Goal: Information Seeking & Learning: Learn about a topic

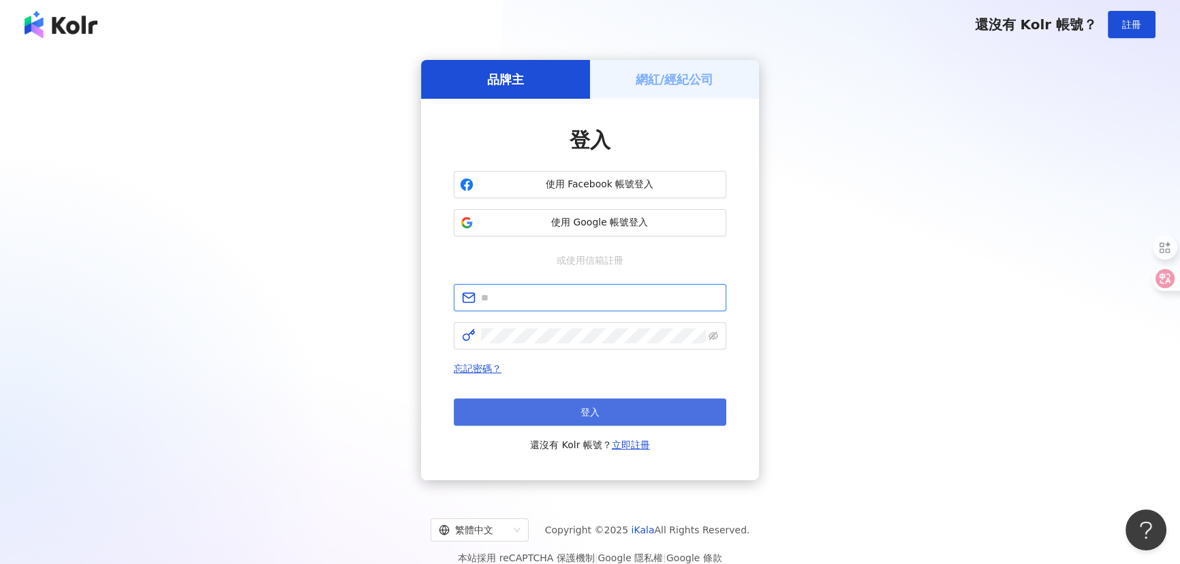
type input "**********"
click at [552, 405] on button "登入" at bounding box center [590, 411] width 272 height 27
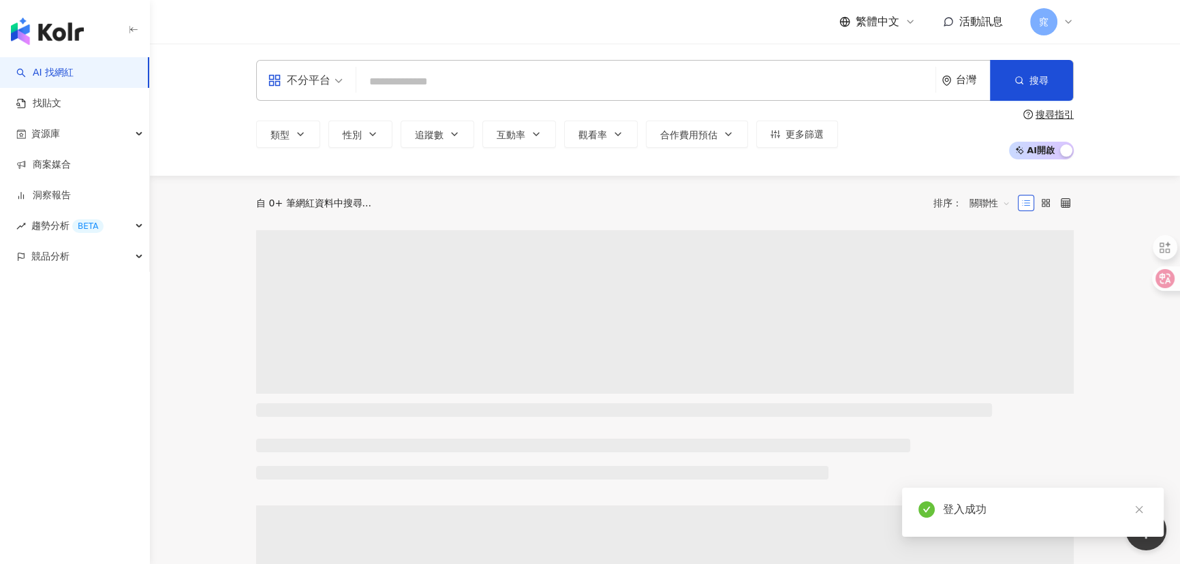
click at [334, 80] on span "不分平台" at bounding box center [305, 80] width 75 height 22
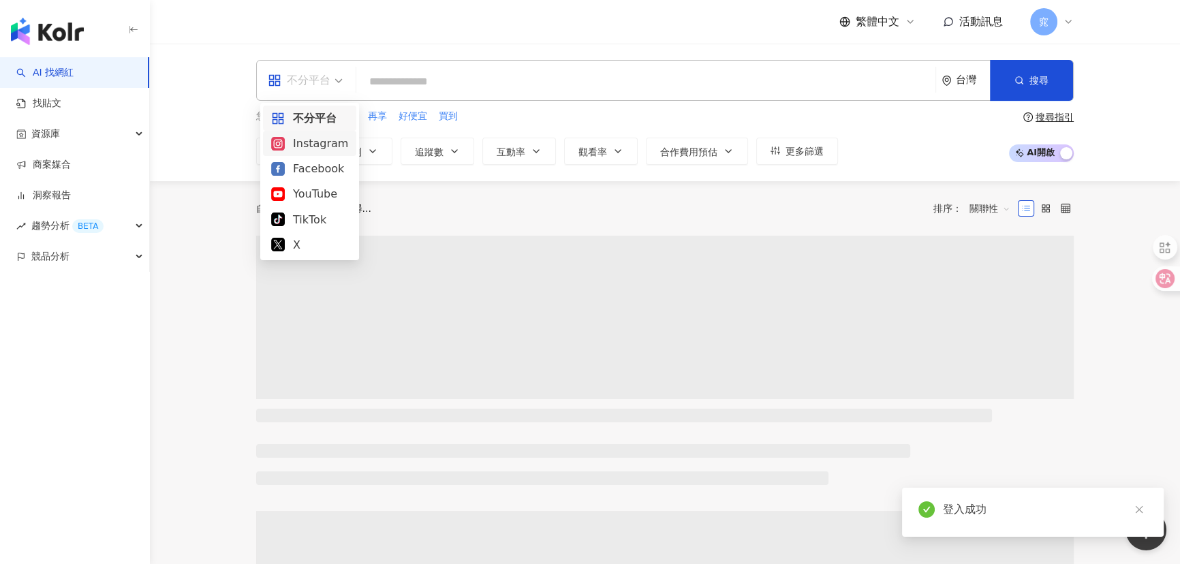
click at [325, 136] on div "Instagram" at bounding box center [309, 143] width 77 height 17
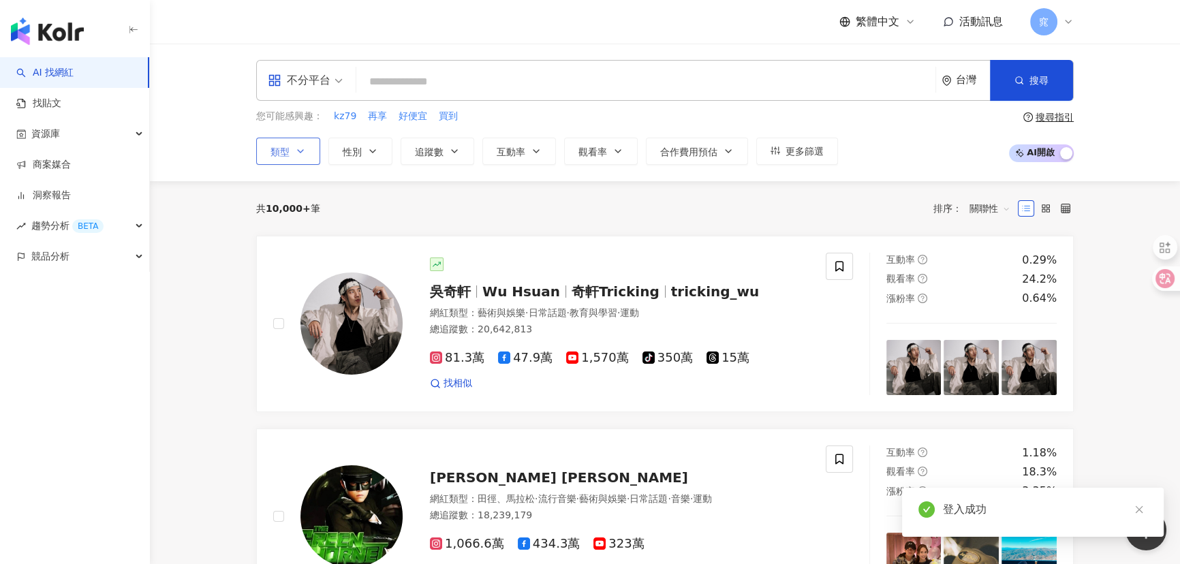
click at [289, 146] on span "類型" at bounding box center [279, 151] width 19 height 11
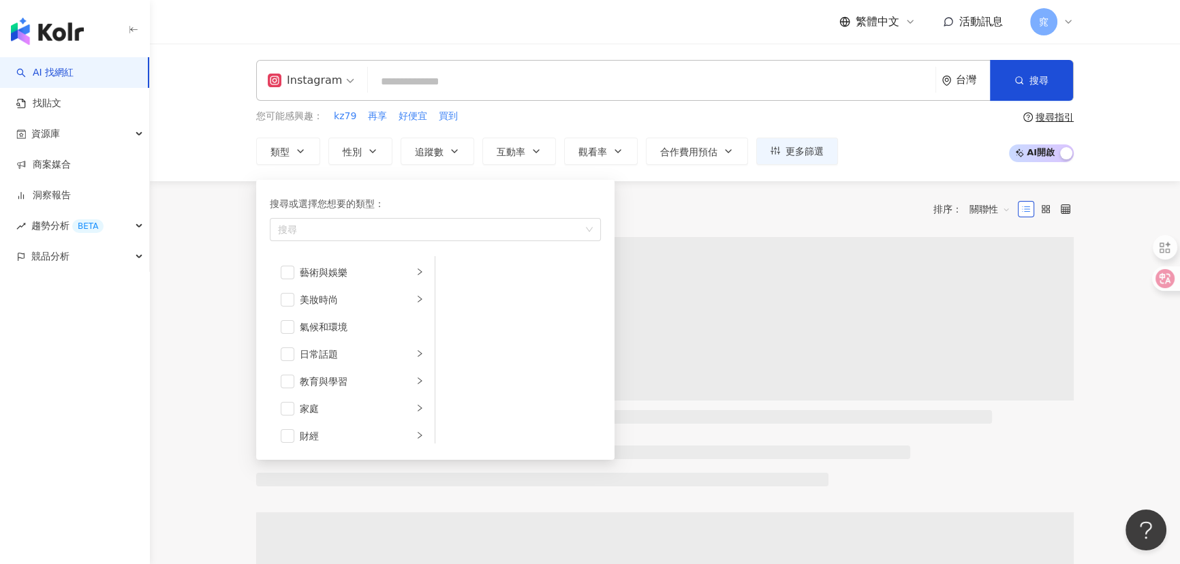
click at [403, 83] on input "search" at bounding box center [651, 82] width 557 height 26
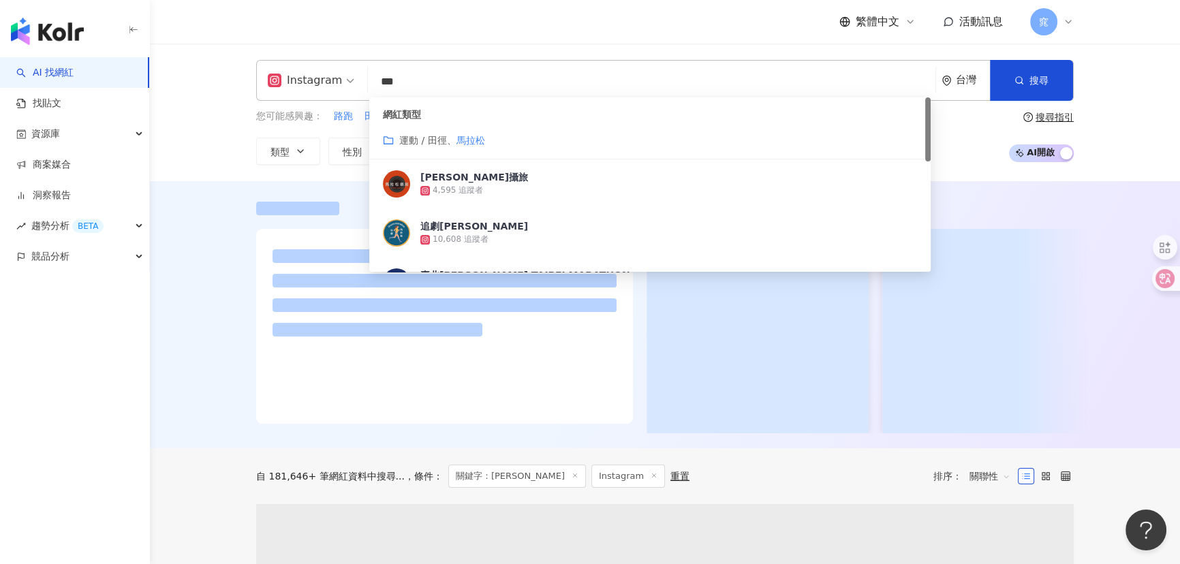
type input "***"
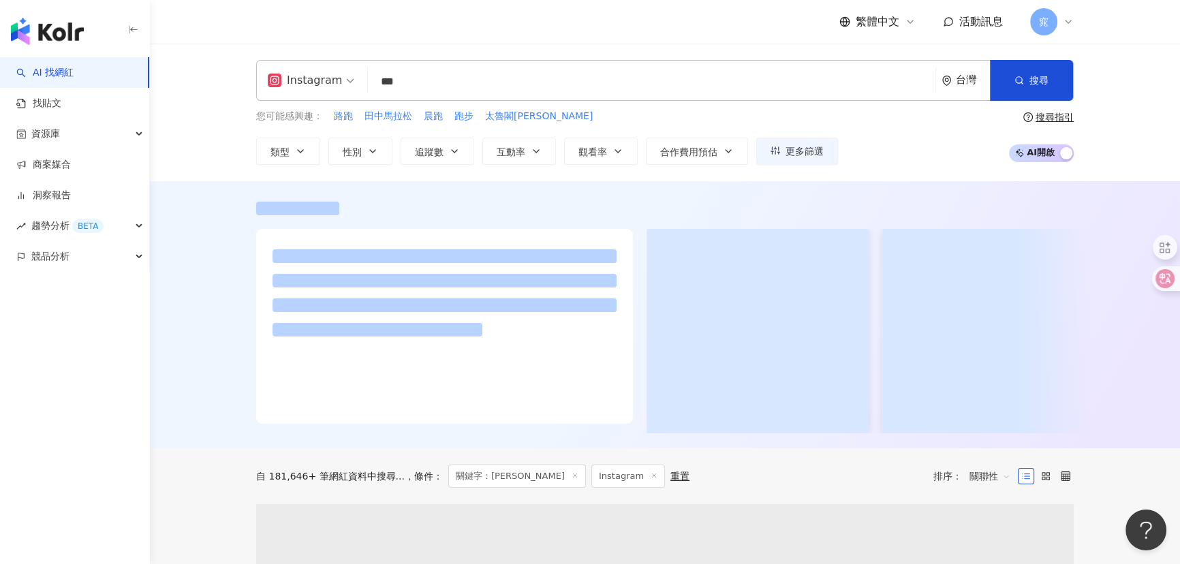
click at [208, 380] on div at bounding box center [665, 314] width 1030 height 267
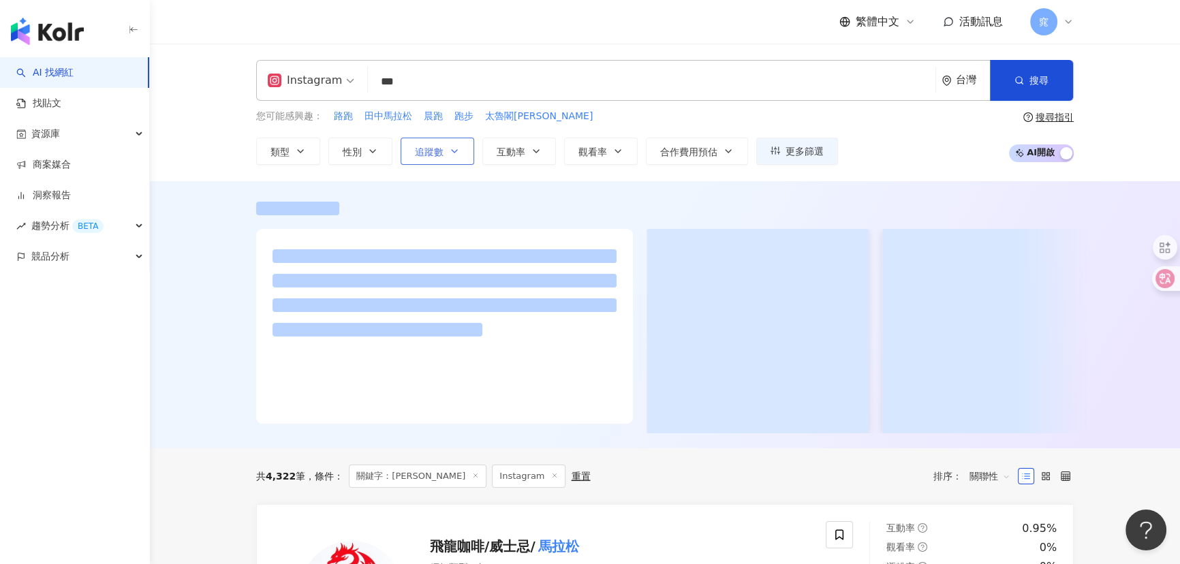
click at [418, 157] on button "追蹤數" at bounding box center [438, 151] width 74 height 27
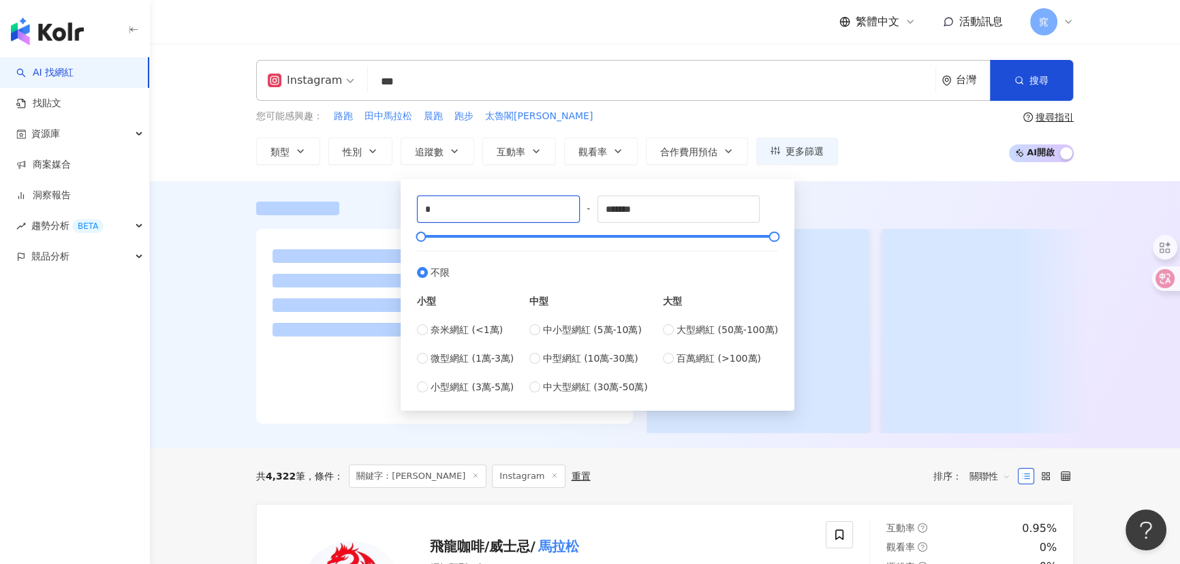
drag, startPoint x: 458, startPoint y: 204, endPoint x: 358, endPoint y: 199, distance: 100.3
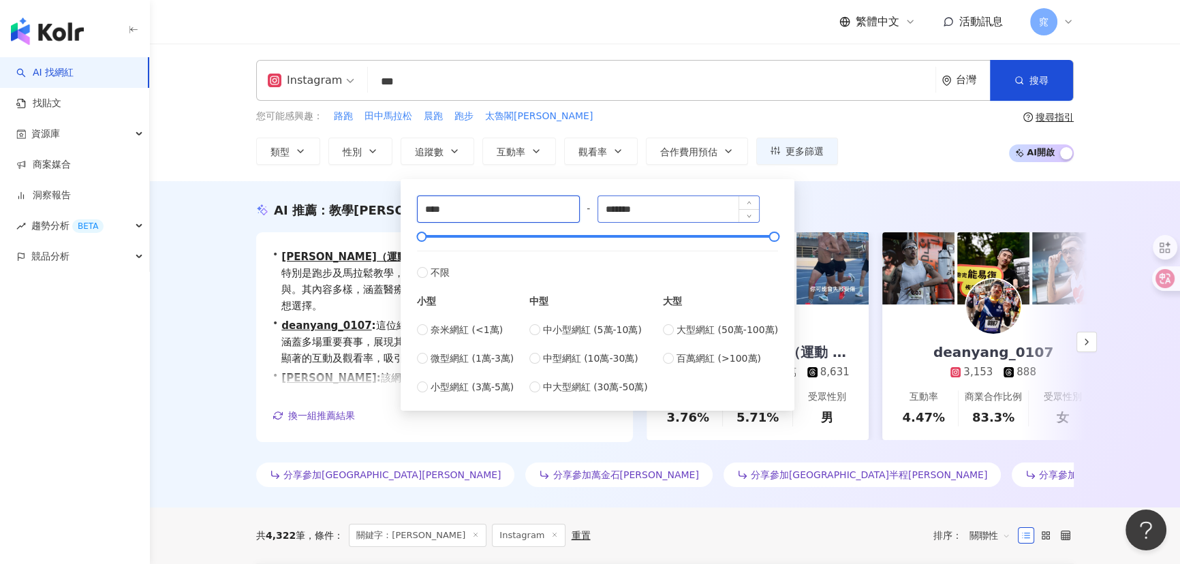
type input "****"
drag, startPoint x: 702, startPoint y: 212, endPoint x: 506, endPoint y: 181, distance: 197.9
click at [506, 181] on div "**** - ******* 不限 小型 奈米網紅 (<1萬) 微型網紅 (1萬-3萬) 小型網紅 (3萬-5萬) 中型 中小型網紅 (5萬-10萬) 中型網…" at bounding box center [598, 295] width 394 height 232
type input "*****"
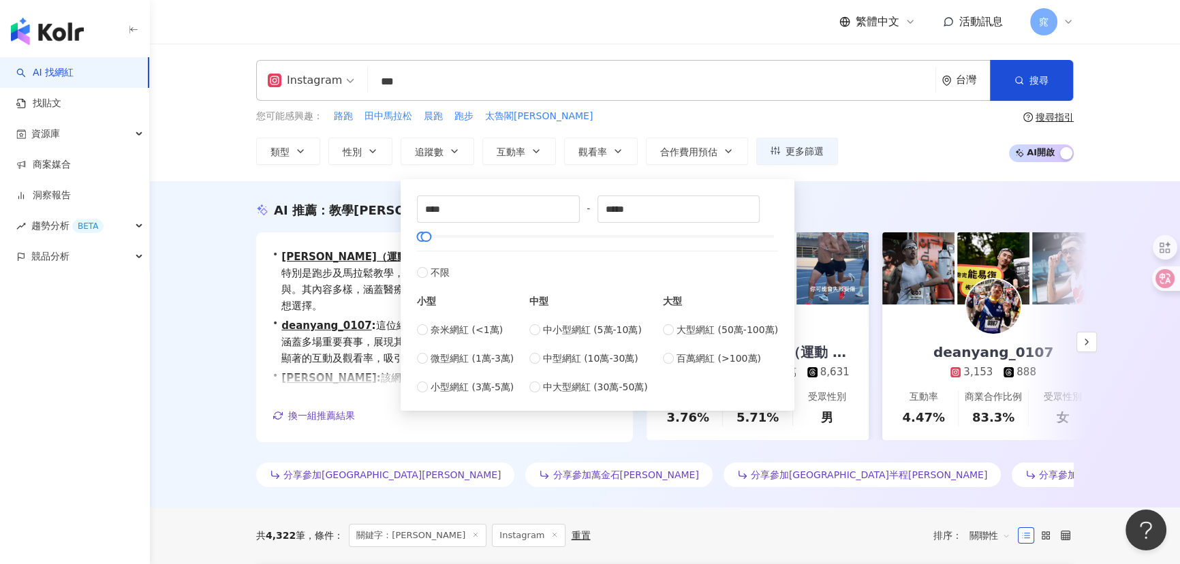
click at [215, 326] on div "AI 推薦 ： 教學馬拉松的網紅 • 黃俊麒 （運動 跑步教練） : 該網紅專注於運動及教育領域，特別是跑步及馬拉鬆教學，擁有高觀看率及互動率，能有效吸引觀眾…" at bounding box center [665, 344] width 1030 height 326
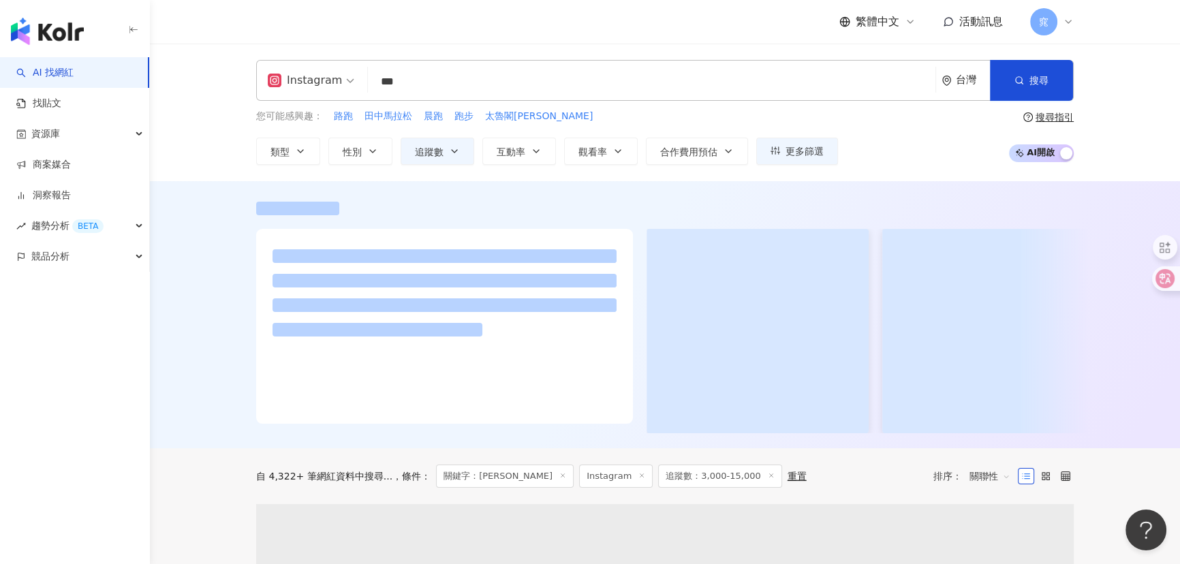
click at [968, 484] on div "關聯性" at bounding box center [990, 476] width 56 height 22
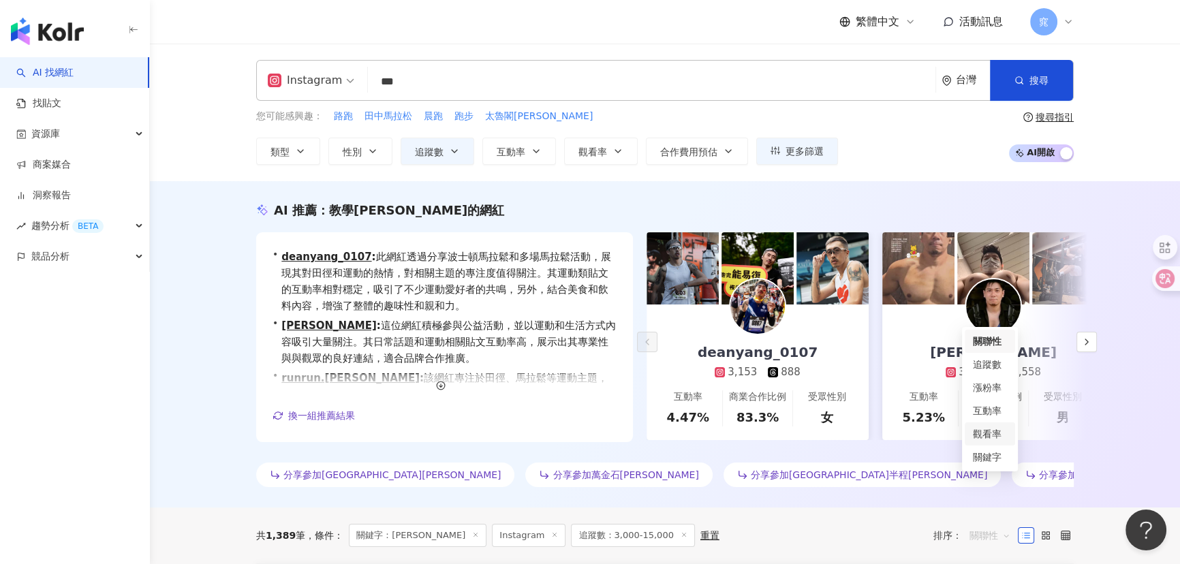
click at [989, 433] on div "觀看率" at bounding box center [990, 433] width 34 height 15
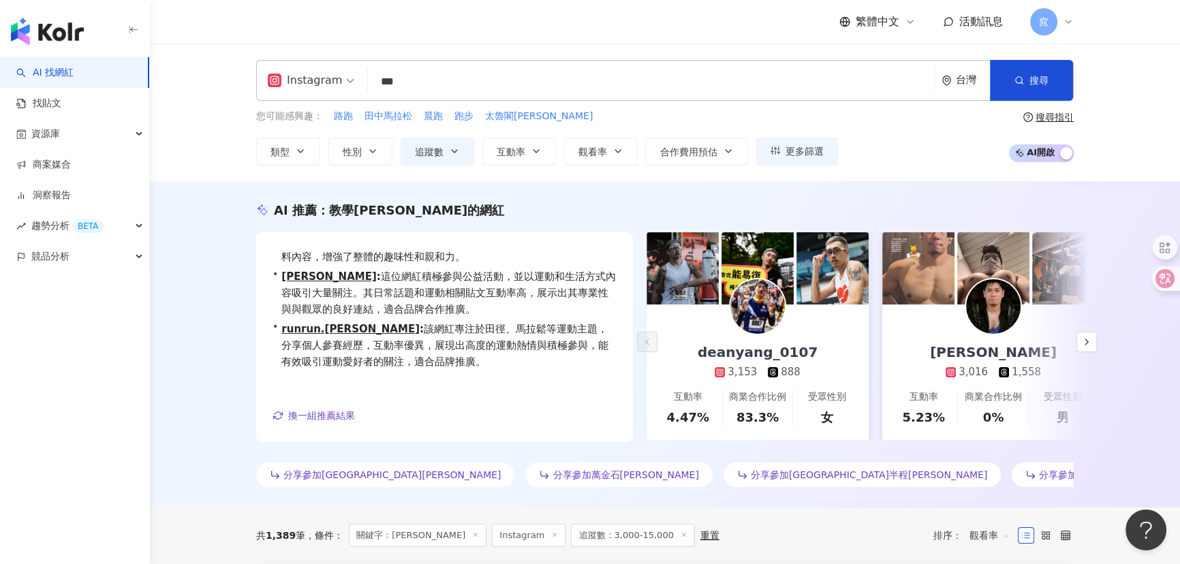
click at [456, 80] on input "***" at bounding box center [651, 82] width 557 height 26
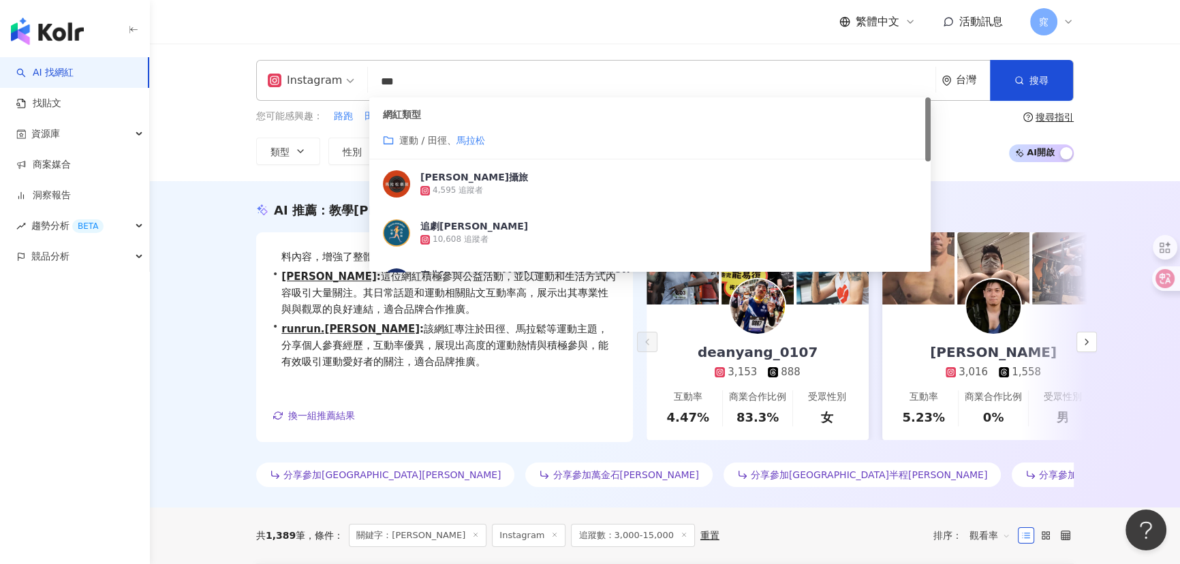
click at [436, 143] on span "運動 / 田徑、" at bounding box center [427, 140] width 57 height 11
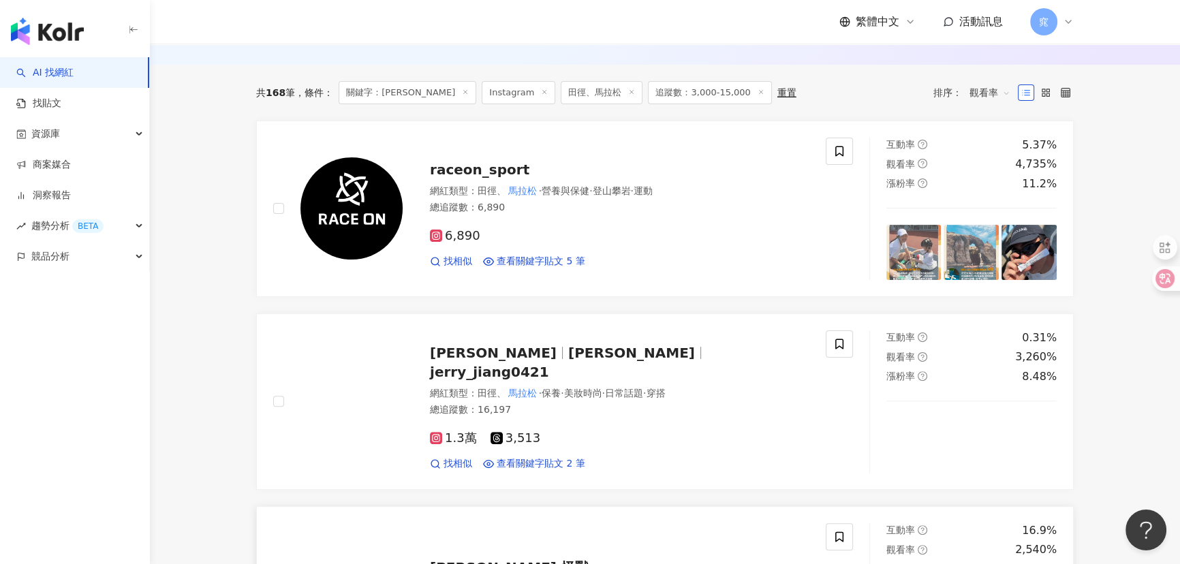
scroll to position [557, 0]
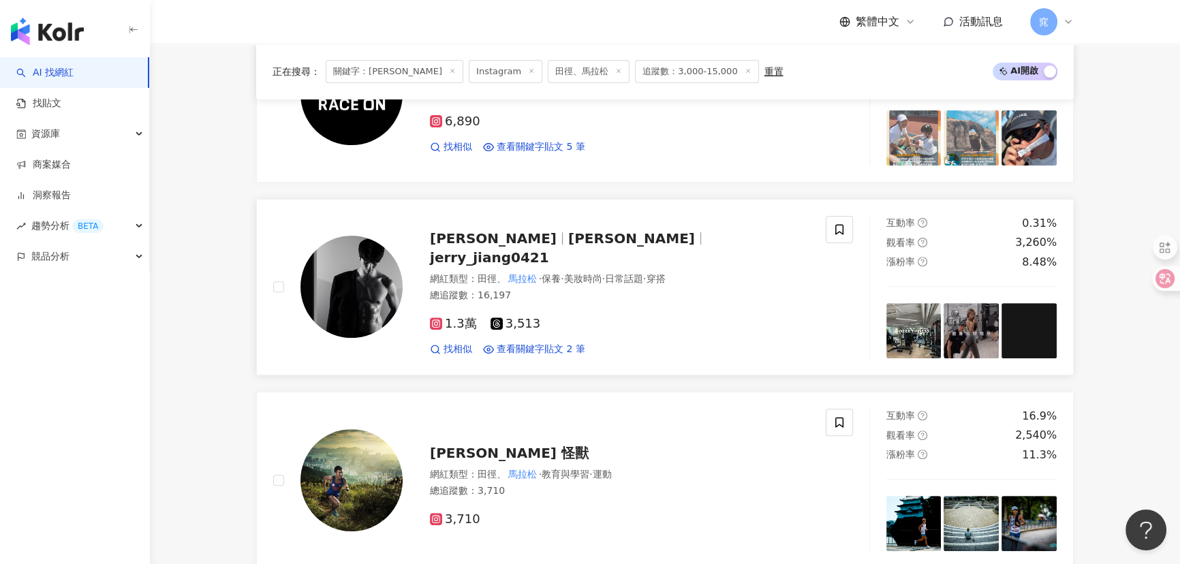
click at [568, 247] on span "Jerry" at bounding box center [637, 238] width 138 height 16
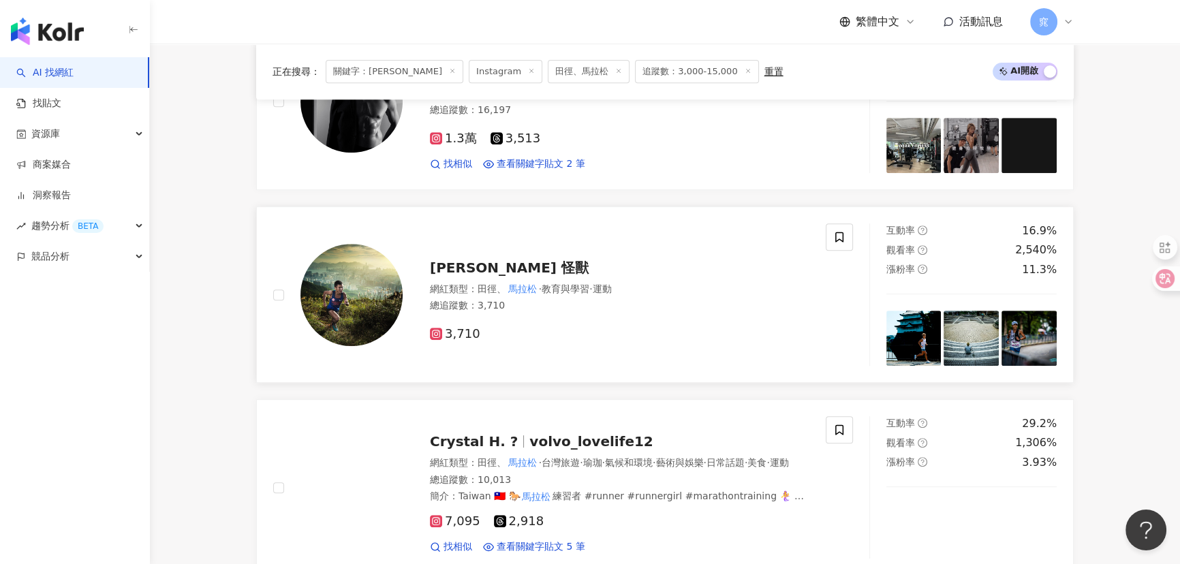
scroll to position [742, 0]
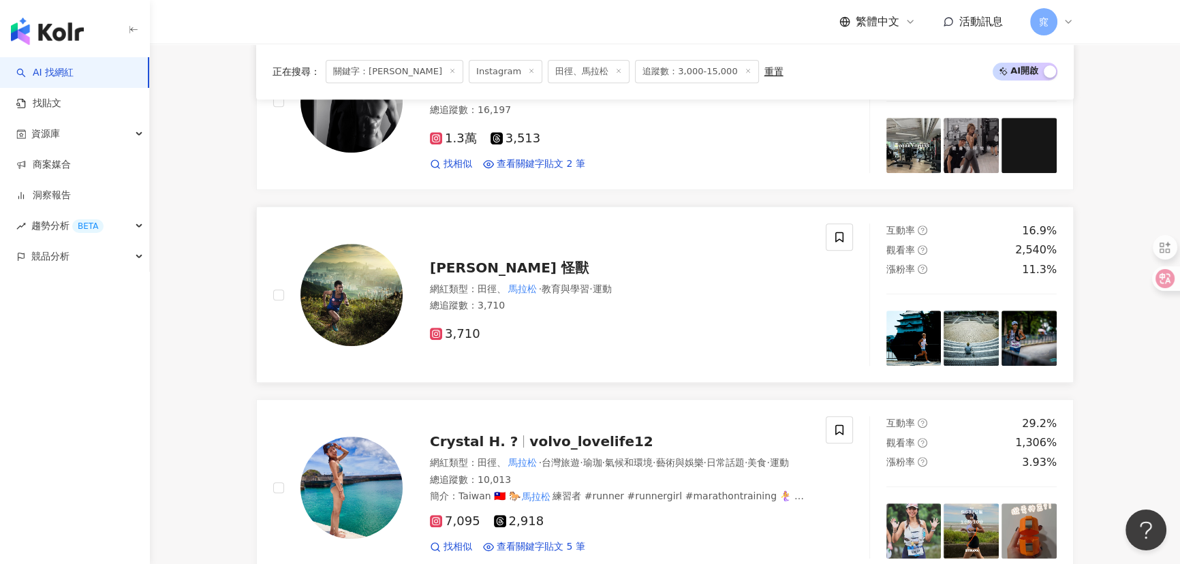
click at [450, 268] on span "Ferdinand Tsang 怪獸" at bounding box center [509, 268] width 159 height 16
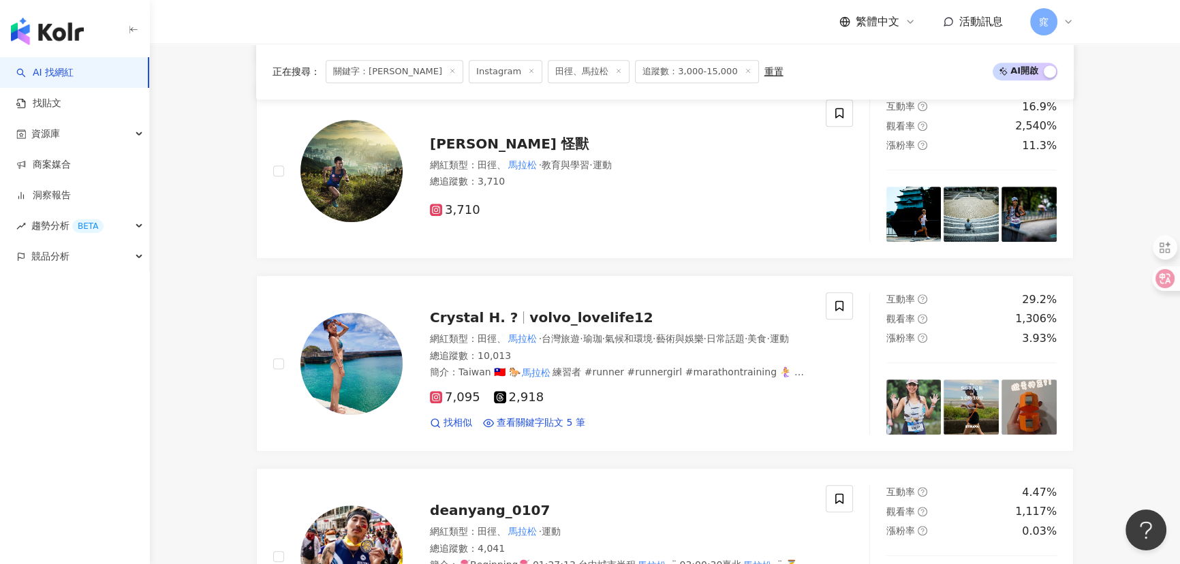
scroll to position [990, 0]
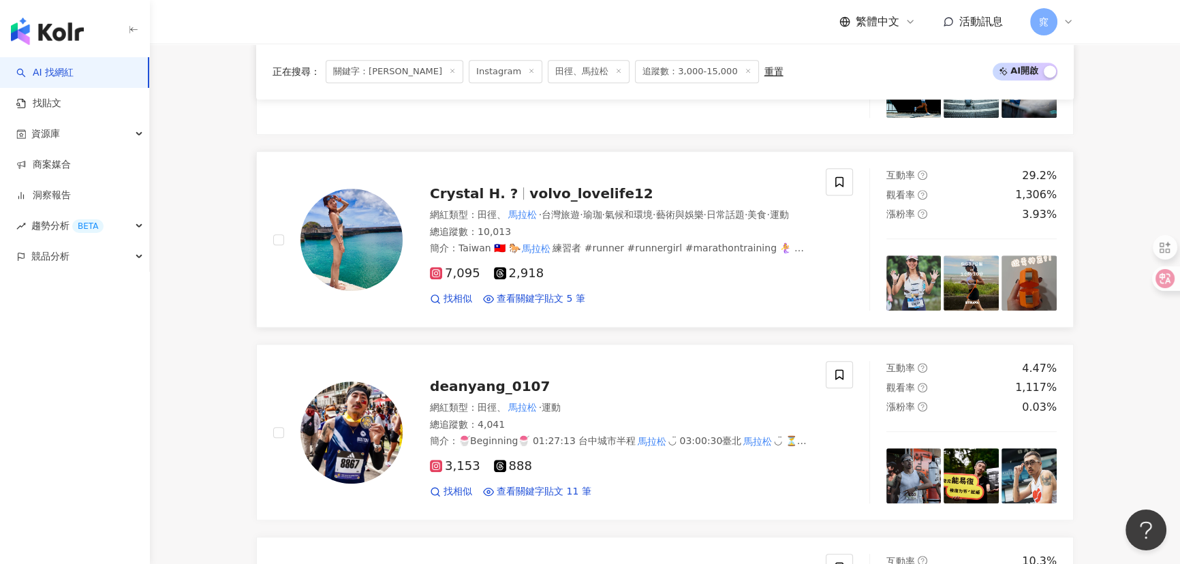
click at [523, 187] on div at bounding box center [523, 193] width 1 height 12
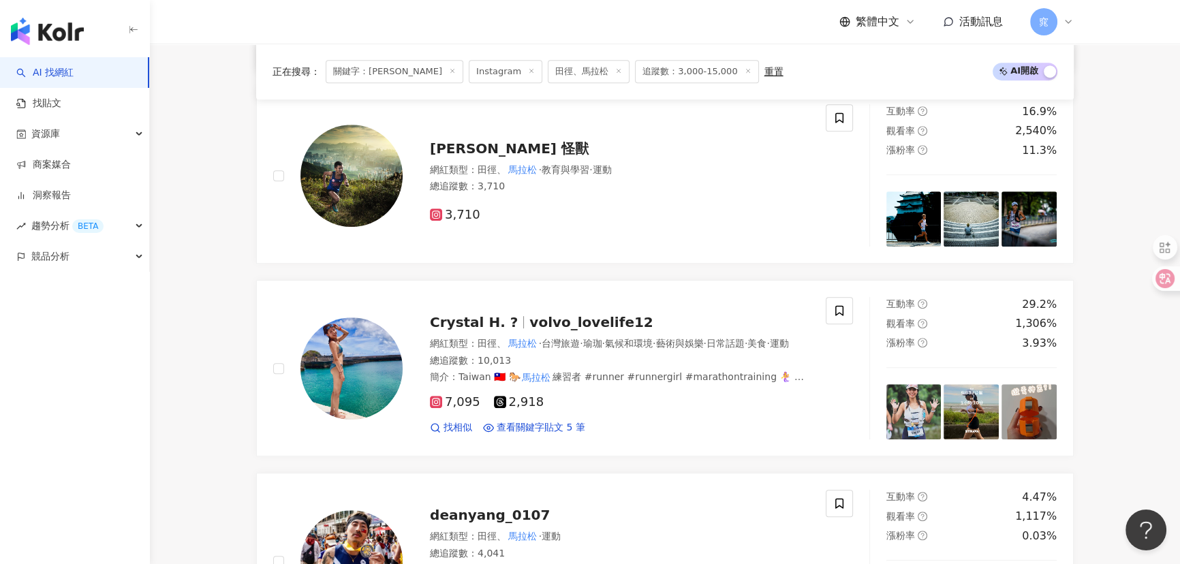
scroll to position [681, 0]
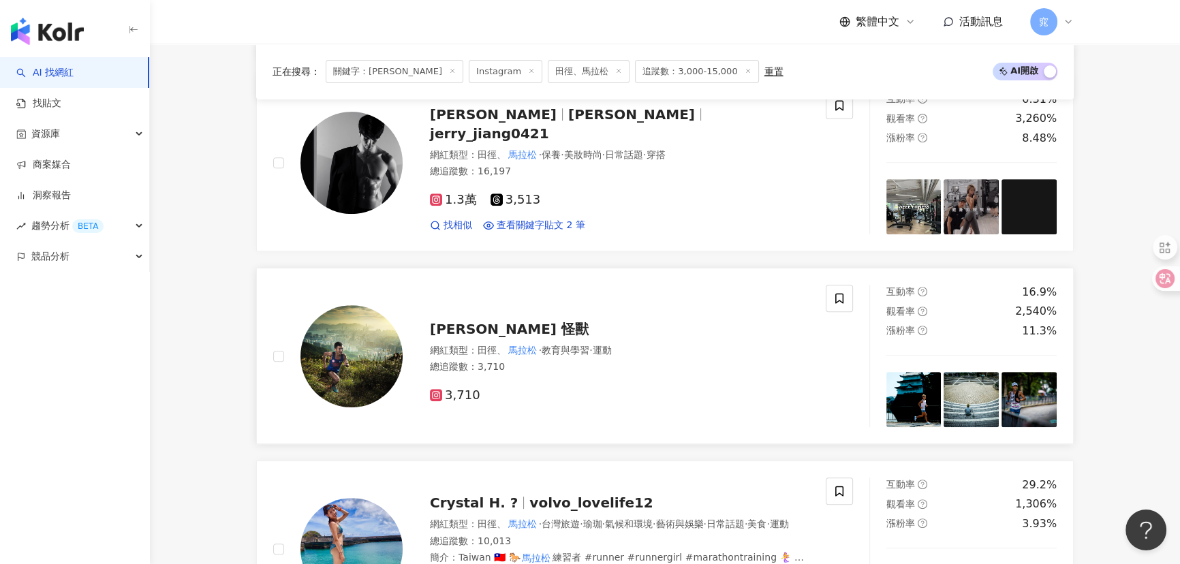
click at [492, 326] on span "Ferdinand Tsang 怪獸" at bounding box center [509, 329] width 159 height 16
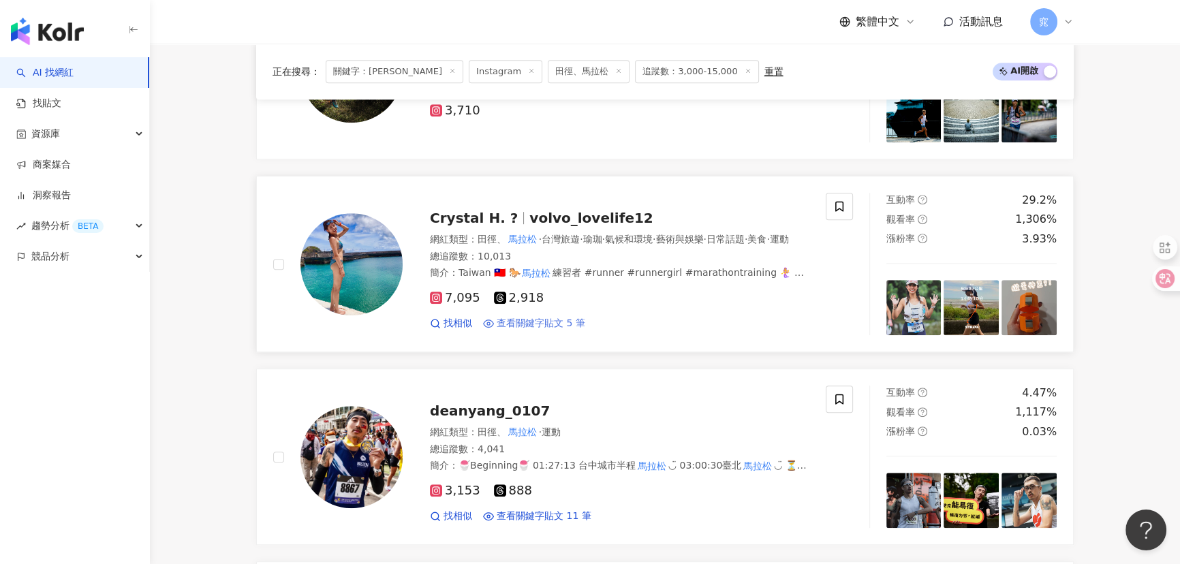
scroll to position [1114, 0]
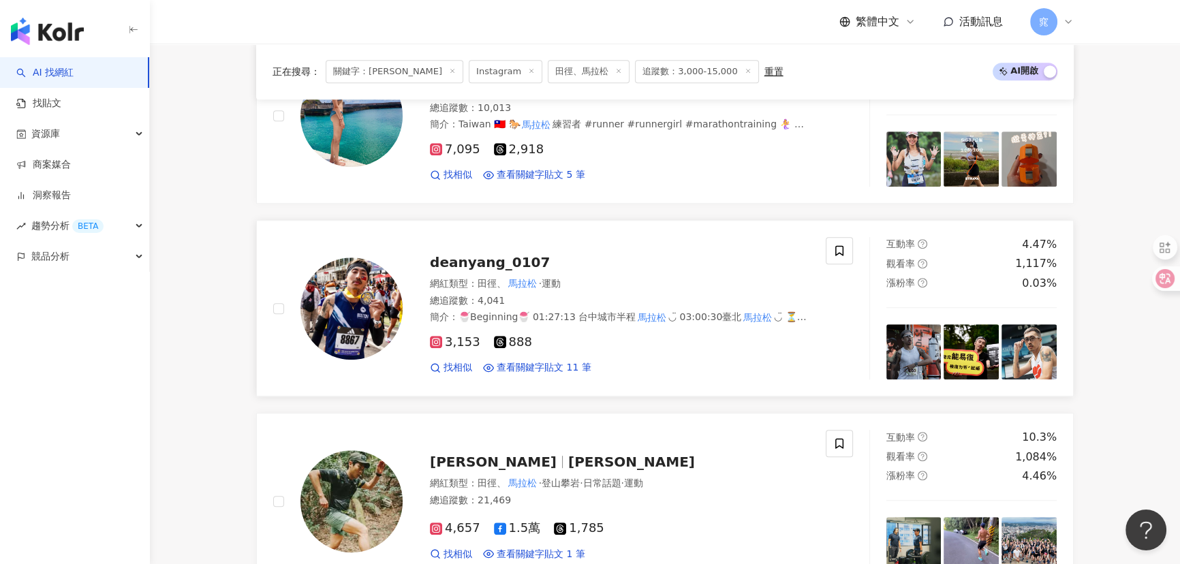
click at [482, 268] on span "deanyang_0107" at bounding box center [490, 262] width 120 height 16
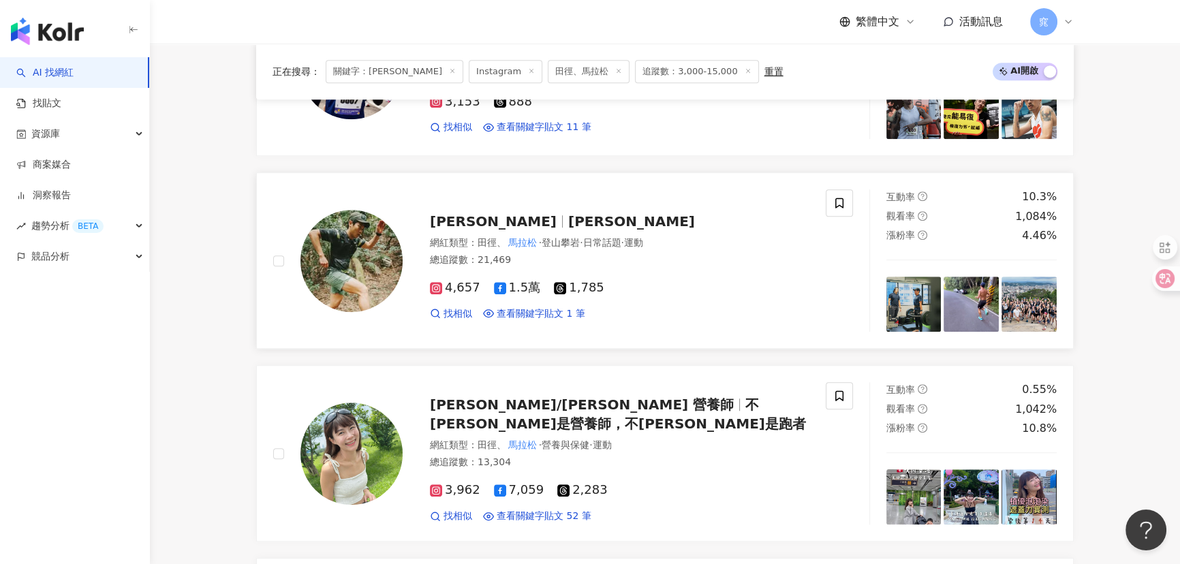
scroll to position [1362, 0]
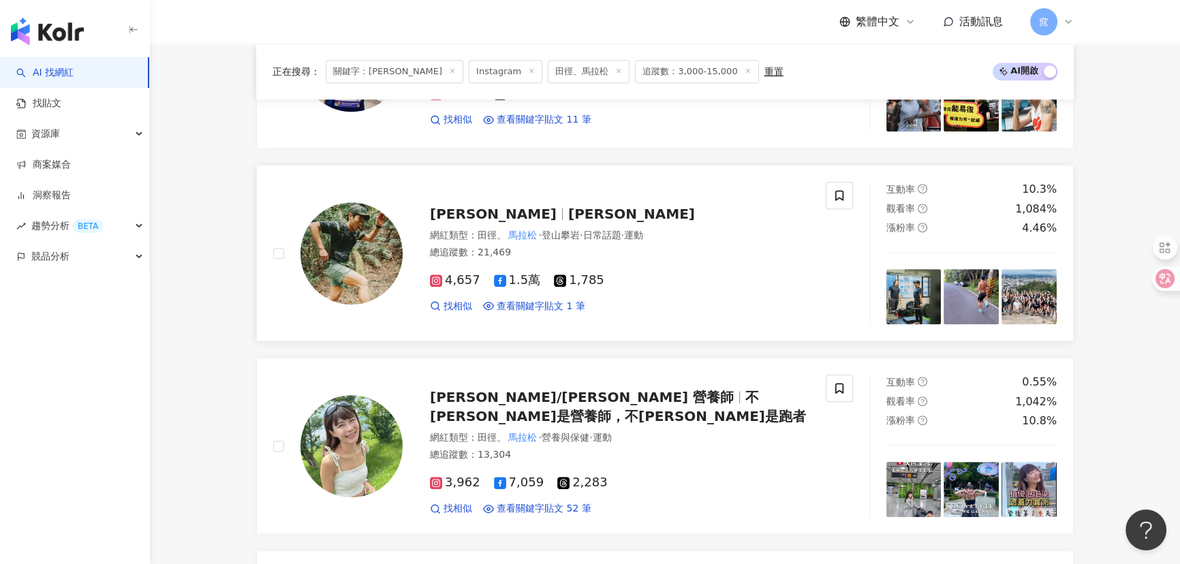
click at [568, 220] on span "Chou-Ching" at bounding box center [631, 214] width 127 height 16
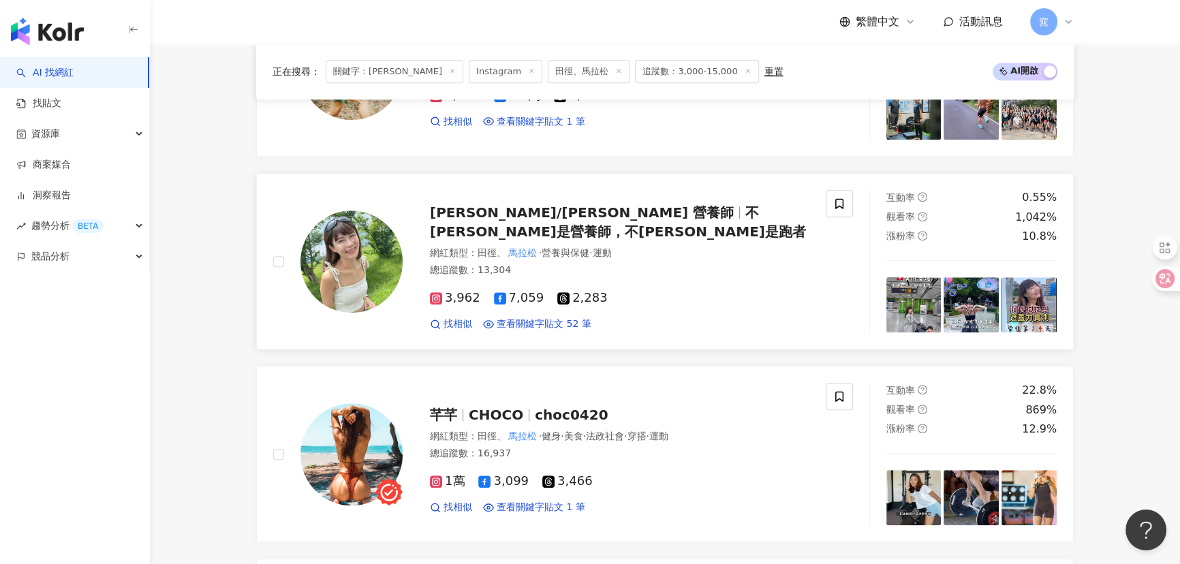
scroll to position [1548, 0]
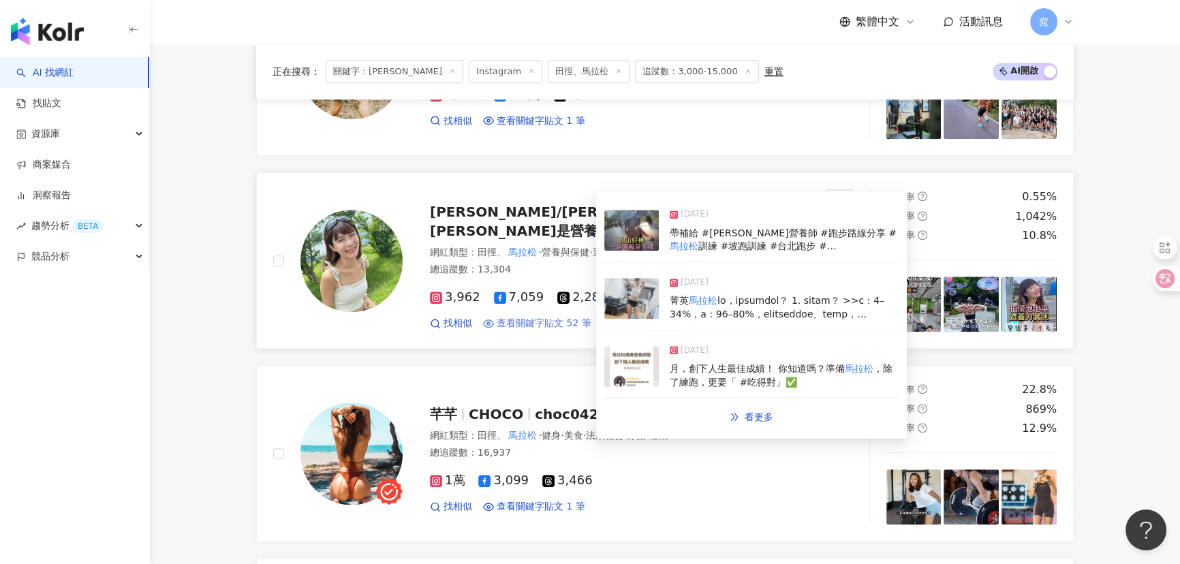
click at [569, 317] on span "查看關鍵字貼文 52 筆" at bounding box center [544, 324] width 95 height 14
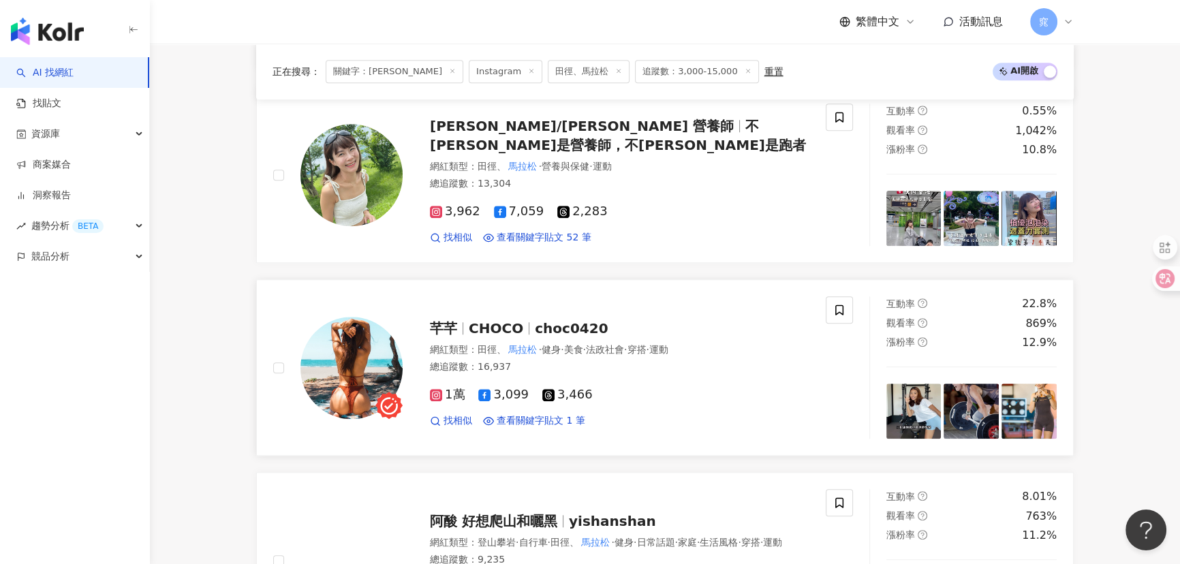
scroll to position [1734, 0]
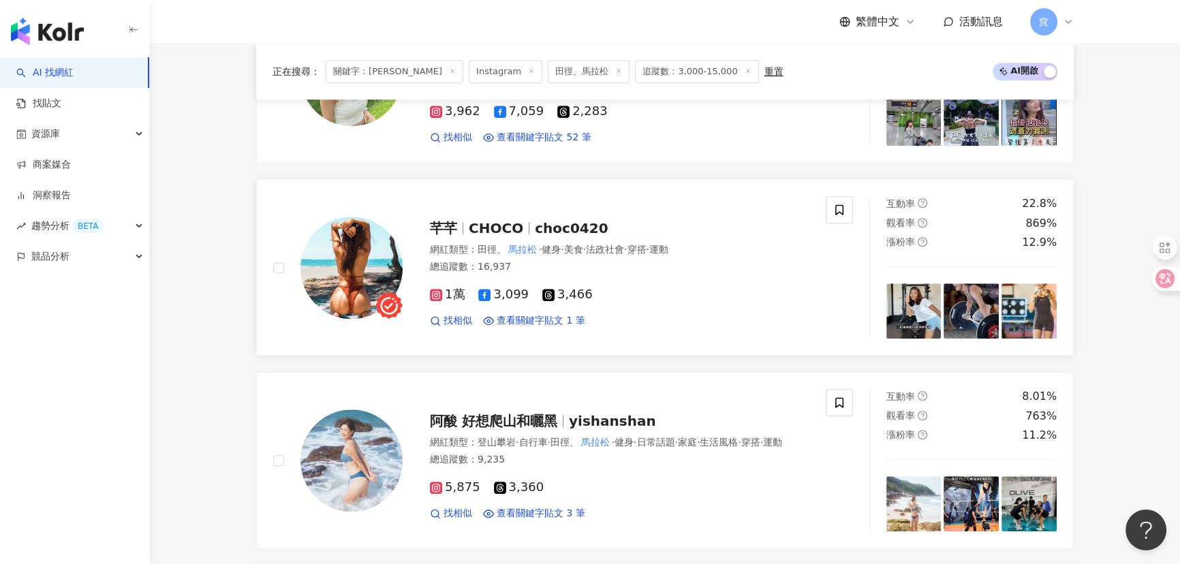
click at [473, 234] on span "CHOCO" at bounding box center [496, 228] width 54 height 16
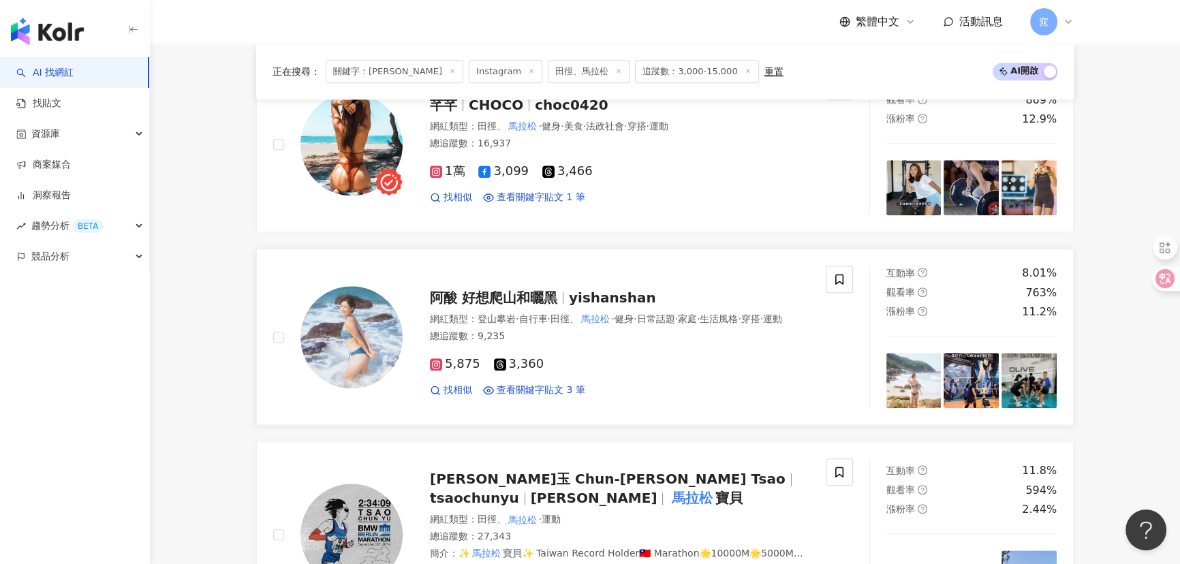
scroll to position [1858, 0]
click at [496, 289] on span "阿酸 好想爬山和曬黑" at bounding box center [493, 297] width 127 height 16
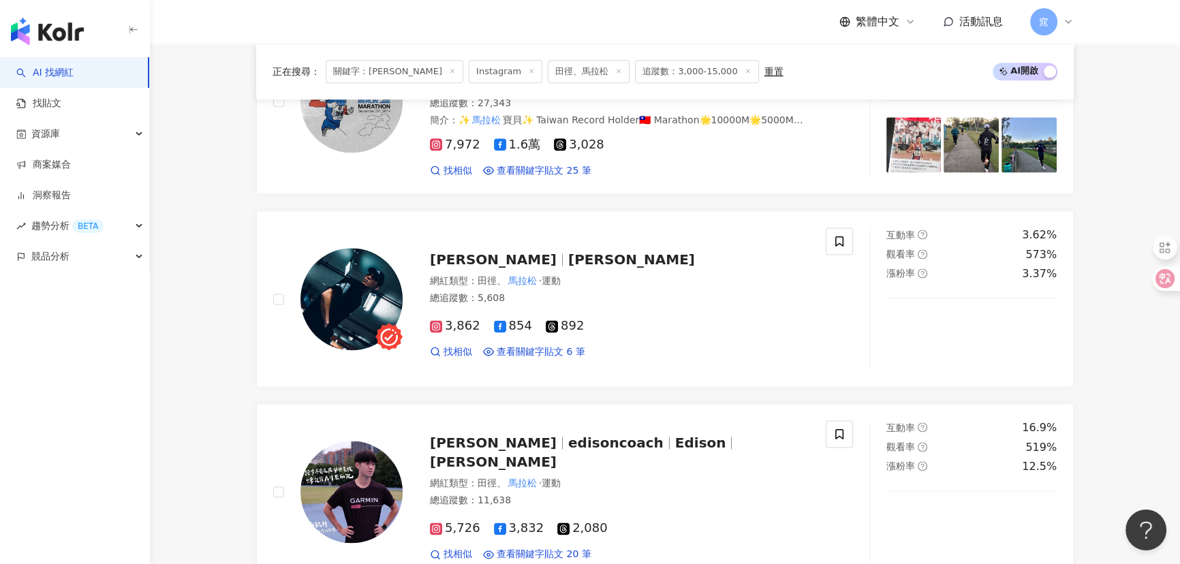
scroll to position [2291, 0]
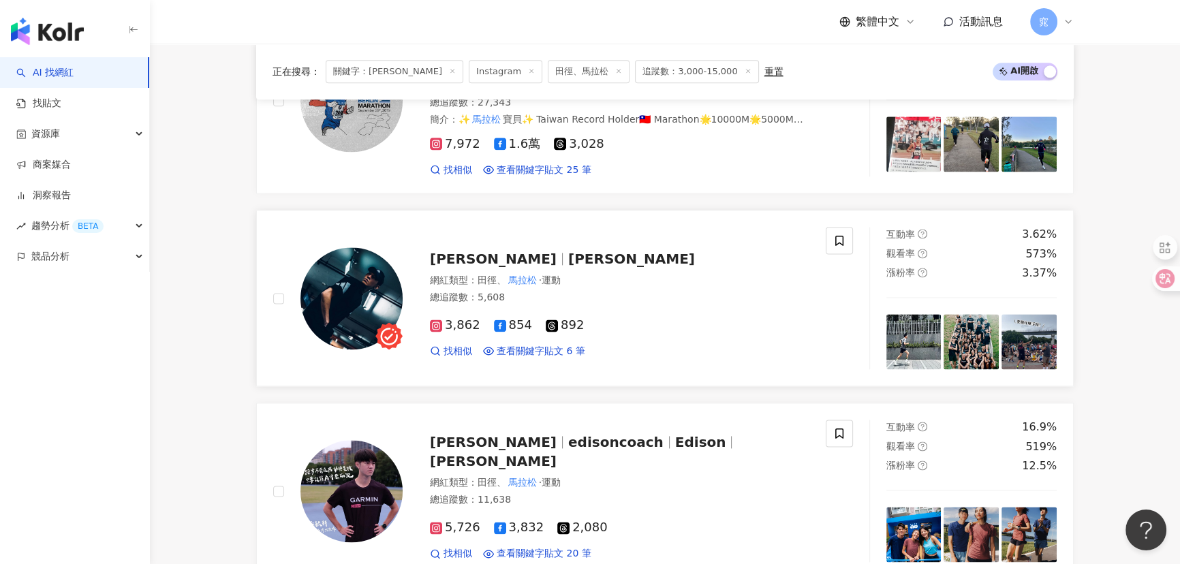
click at [460, 257] on span "池韜" at bounding box center [499, 259] width 138 height 16
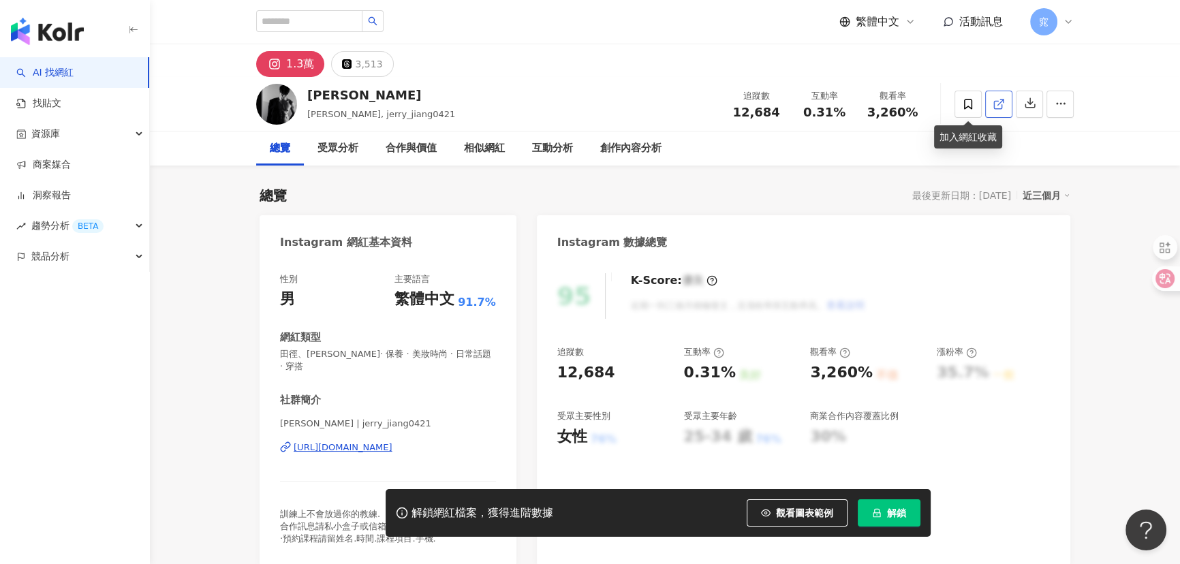
click at [997, 102] on icon at bounding box center [998, 104] width 12 height 12
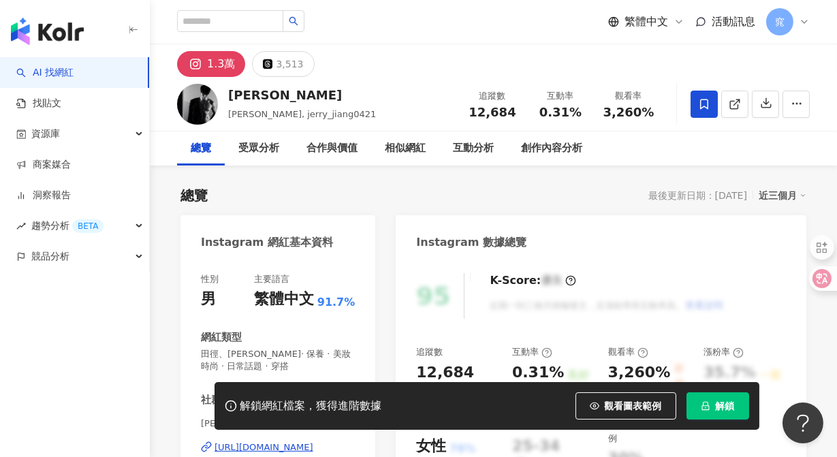
click at [718, 110] on span at bounding box center [704, 104] width 27 height 27
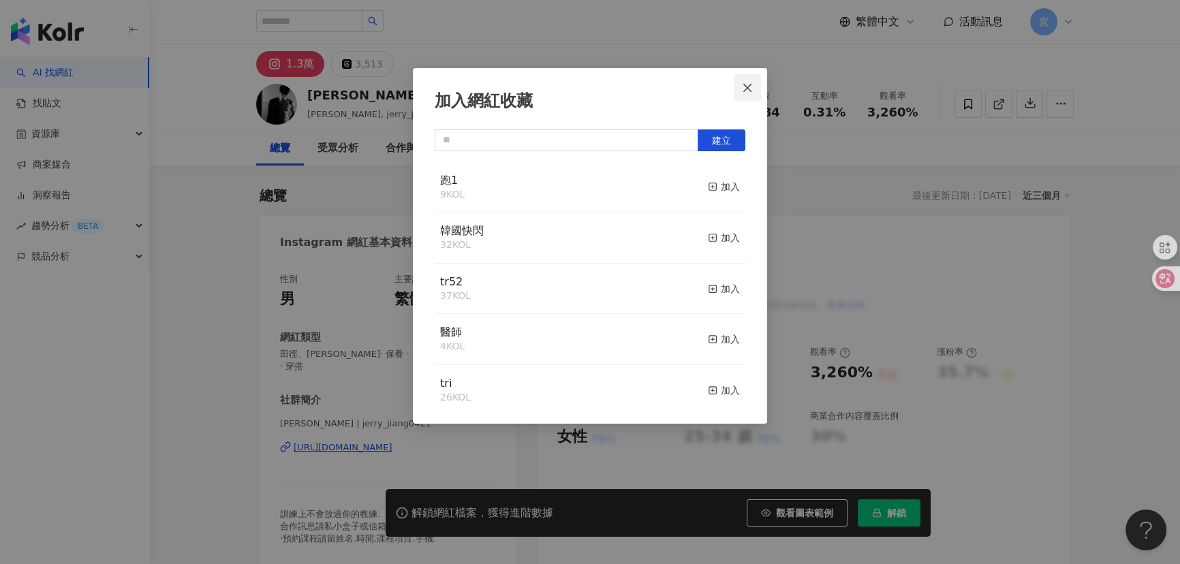
click at [747, 89] on icon "close" at bounding box center [747, 87] width 11 height 11
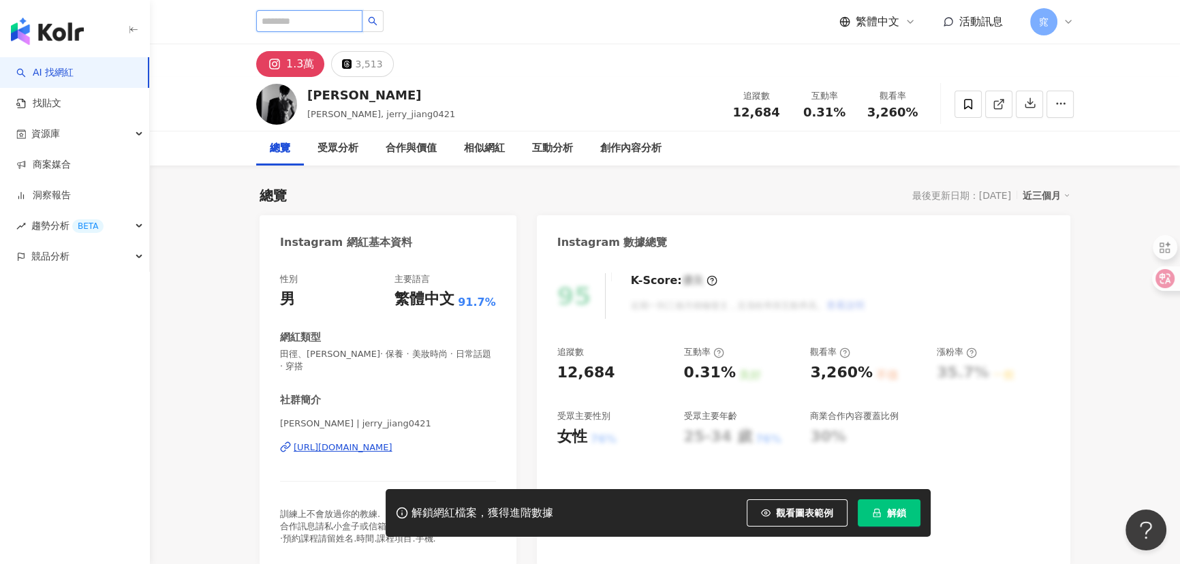
click at [309, 20] on input "search" at bounding box center [309, 21] width 106 height 22
paste input "**********"
type input "**********"
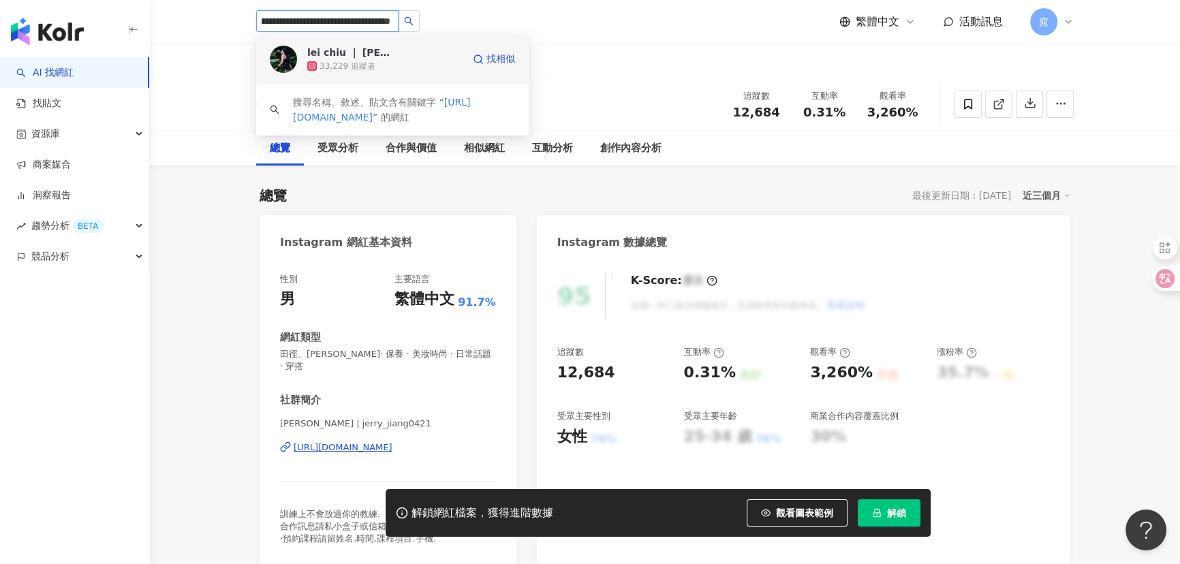
click at [347, 57] on div "lei chiu ｜ 蕾" at bounding box center [351, 53] width 89 height 14
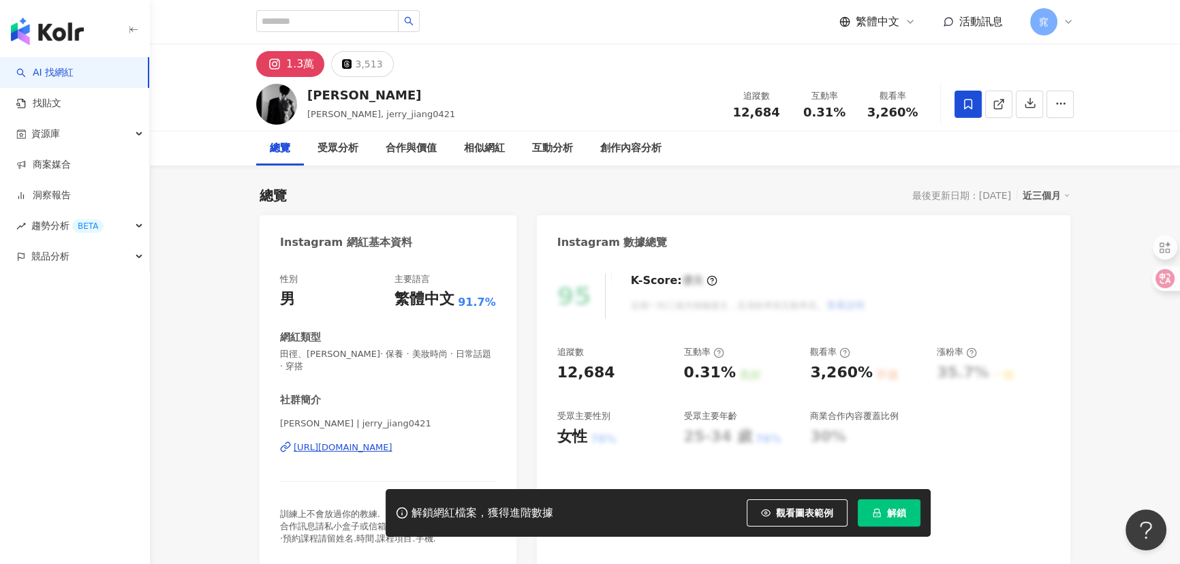
click at [960, 102] on span at bounding box center [967, 104] width 27 height 27
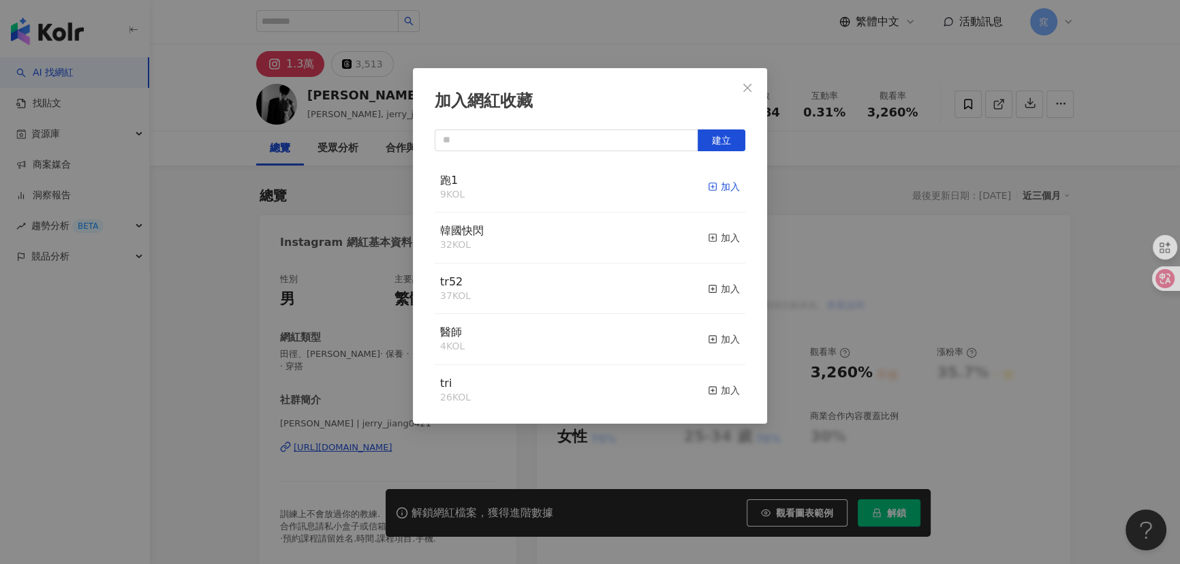
click at [710, 185] on div "加入" at bounding box center [724, 186] width 32 height 15
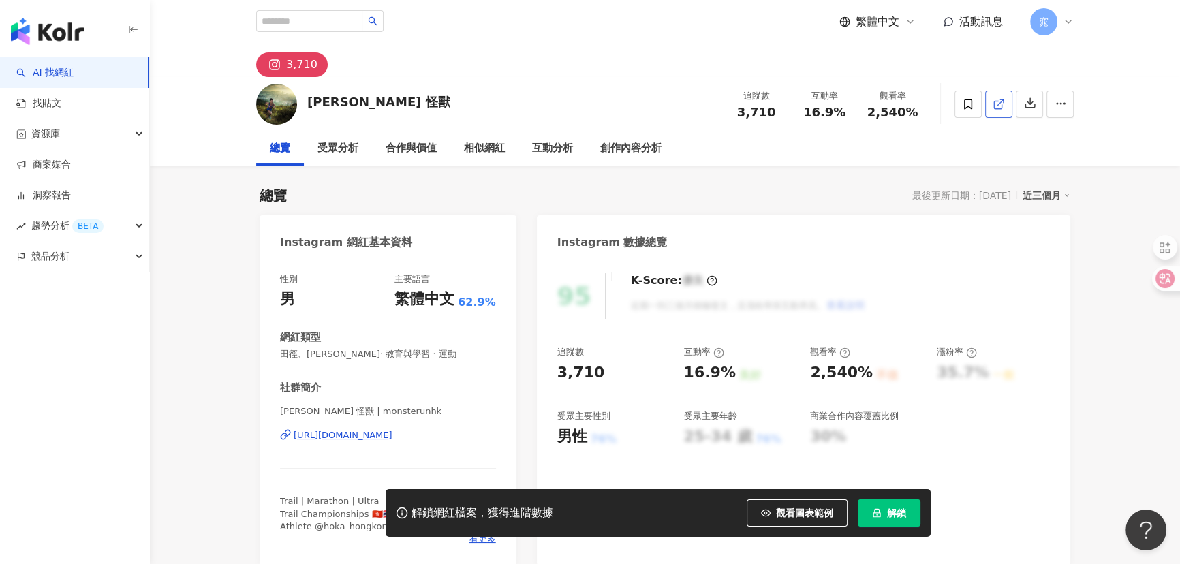
click at [1000, 106] on icon at bounding box center [998, 104] width 12 height 12
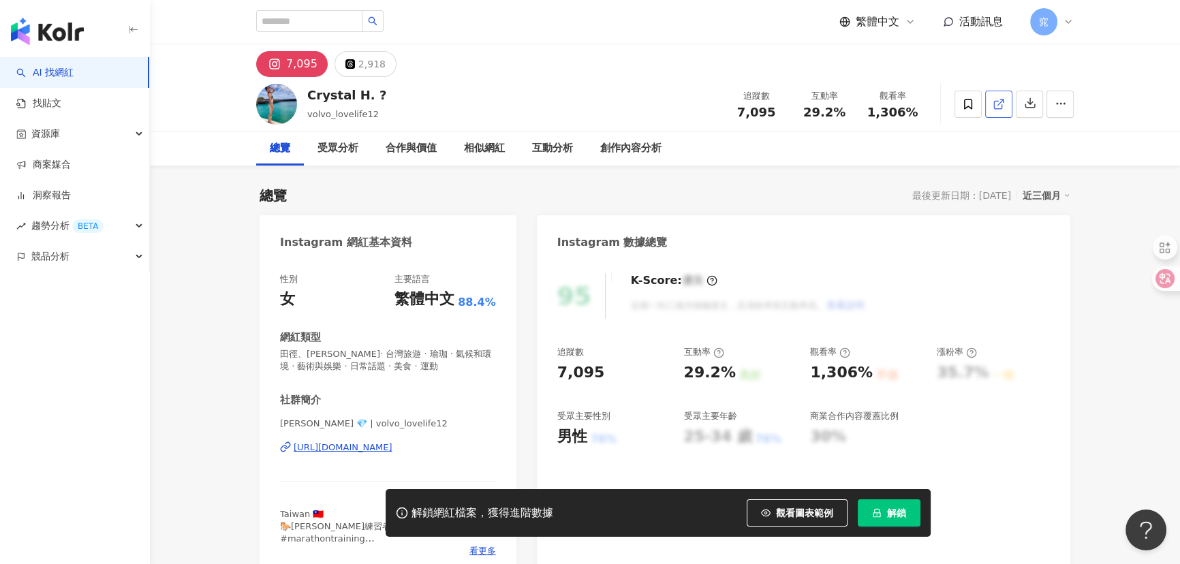
click at [1003, 102] on icon at bounding box center [998, 104] width 12 height 12
click at [974, 107] on span at bounding box center [967, 104] width 27 height 27
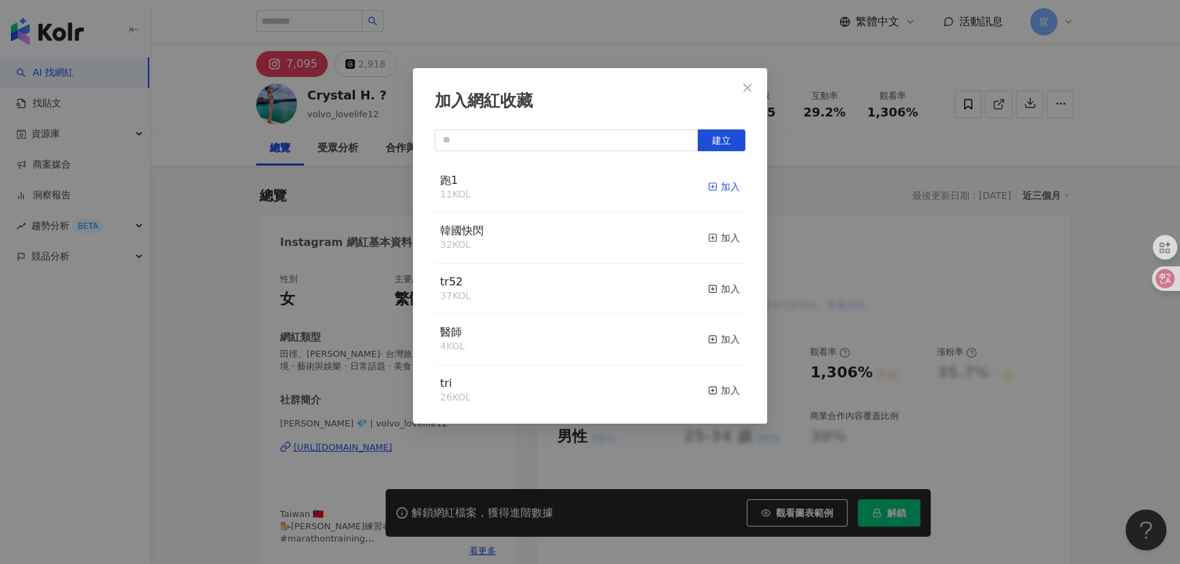
click at [715, 182] on div "加入" at bounding box center [724, 186] width 32 height 15
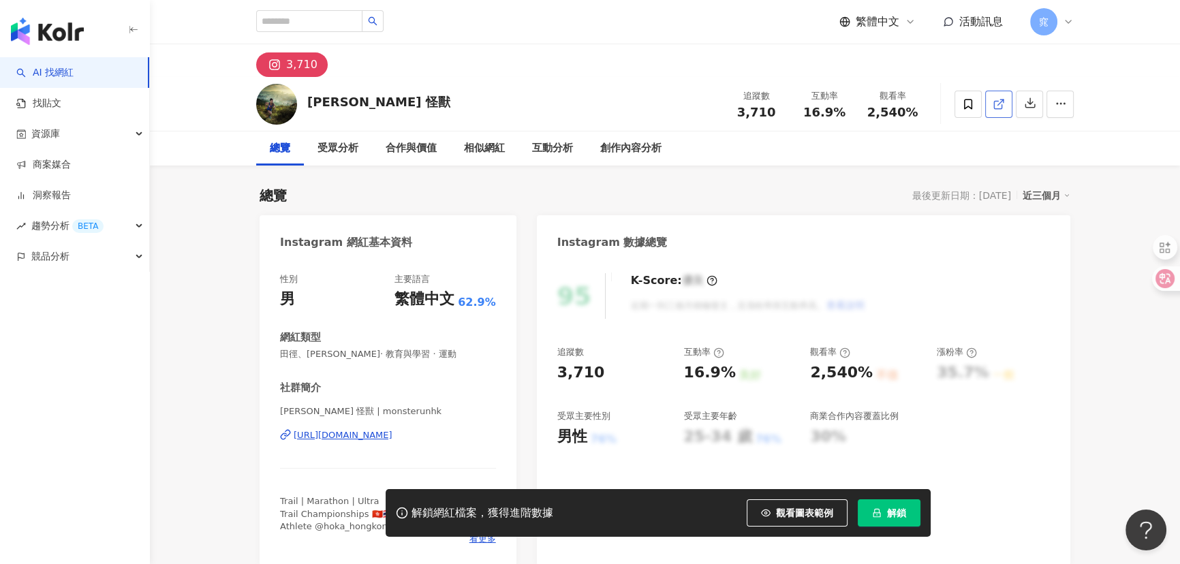
click at [1001, 104] on icon at bounding box center [997, 104] width 7 height 7
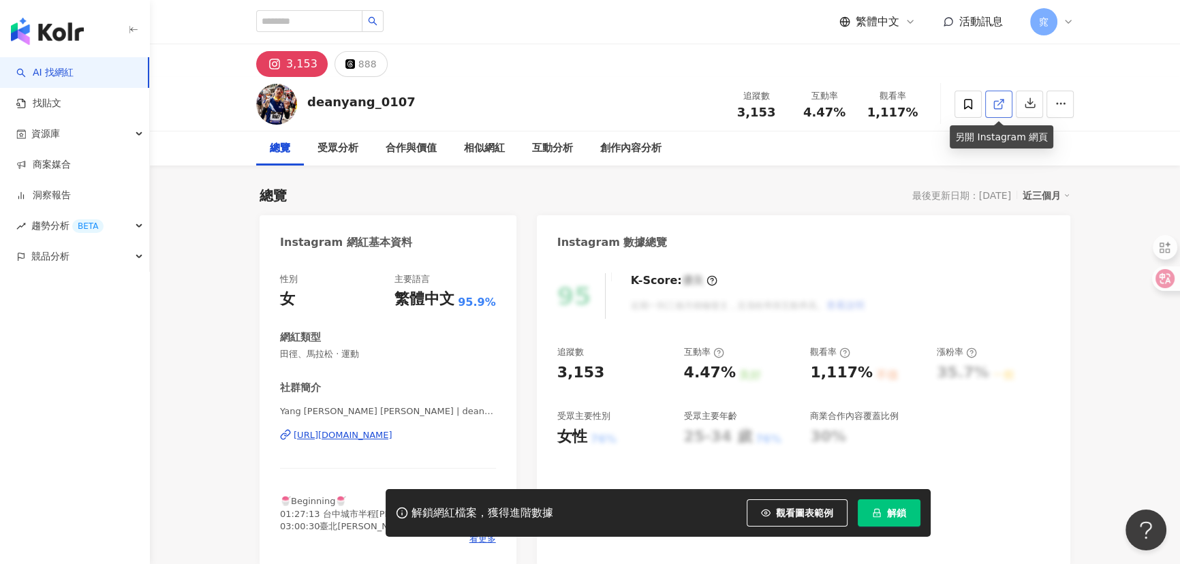
click at [1001, 98] on icon at bounding box center [998, 104] width 12 height 12
click at [973, 107] on icon at bounding box center [968, 104] width 12 height 12
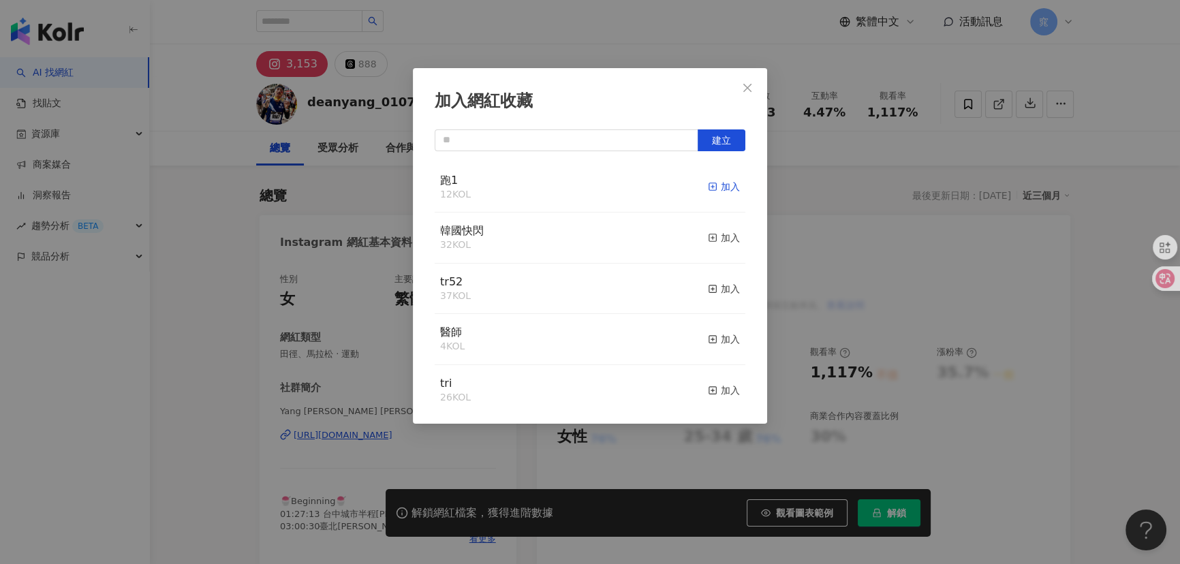
click at [716, 180] on div "加入" at bounding box center [724, 186] width 32 height 15
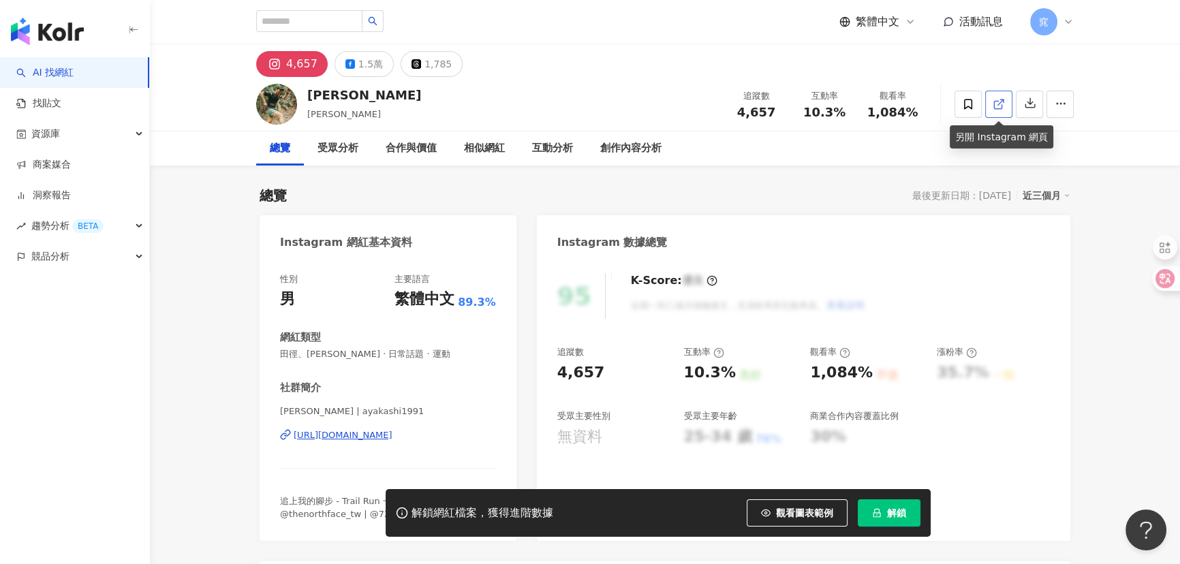
click at [1000, 104] on icon at bounding box center [998, 104] width 12 height 12
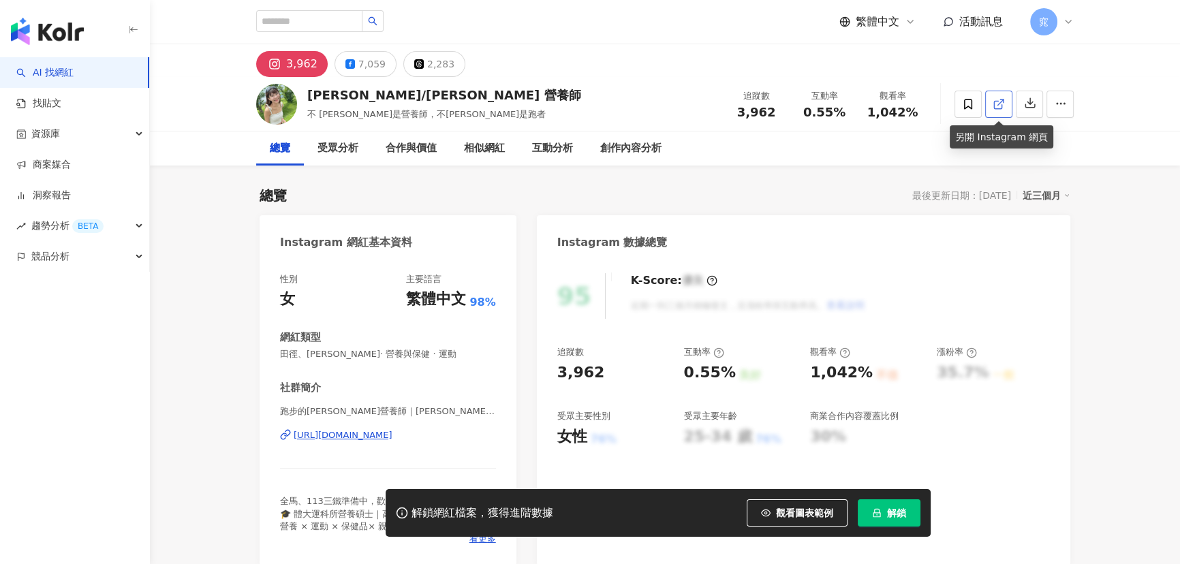
click at [996, 101] on icon at bounding box center [997, 104] width 7 height 7
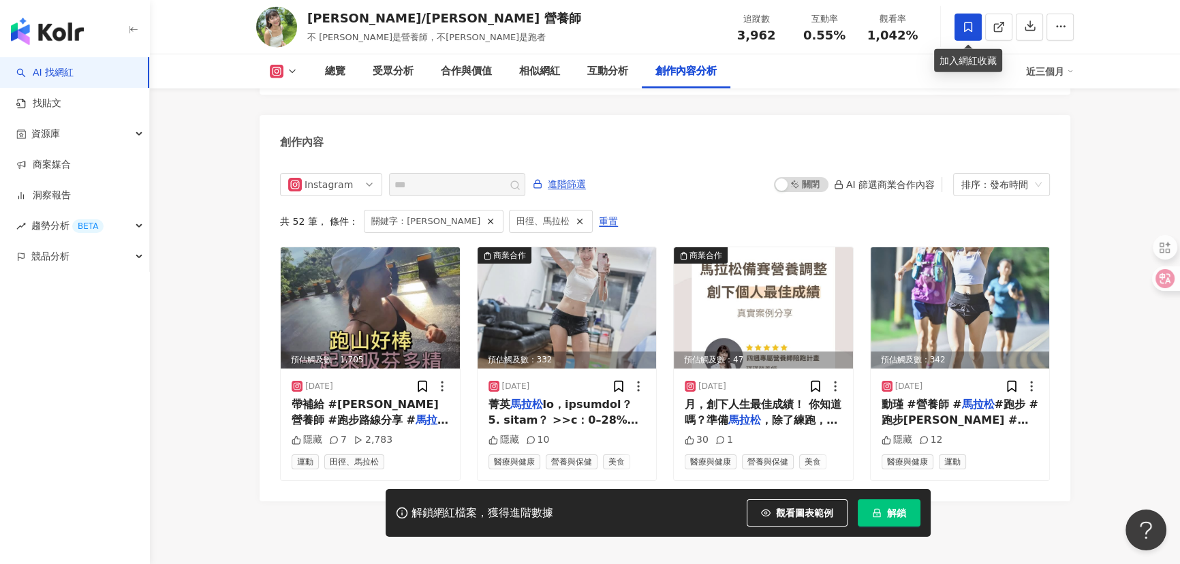
click at [962, 27] on icon at bounding box center [968, 27] width 12 height 12
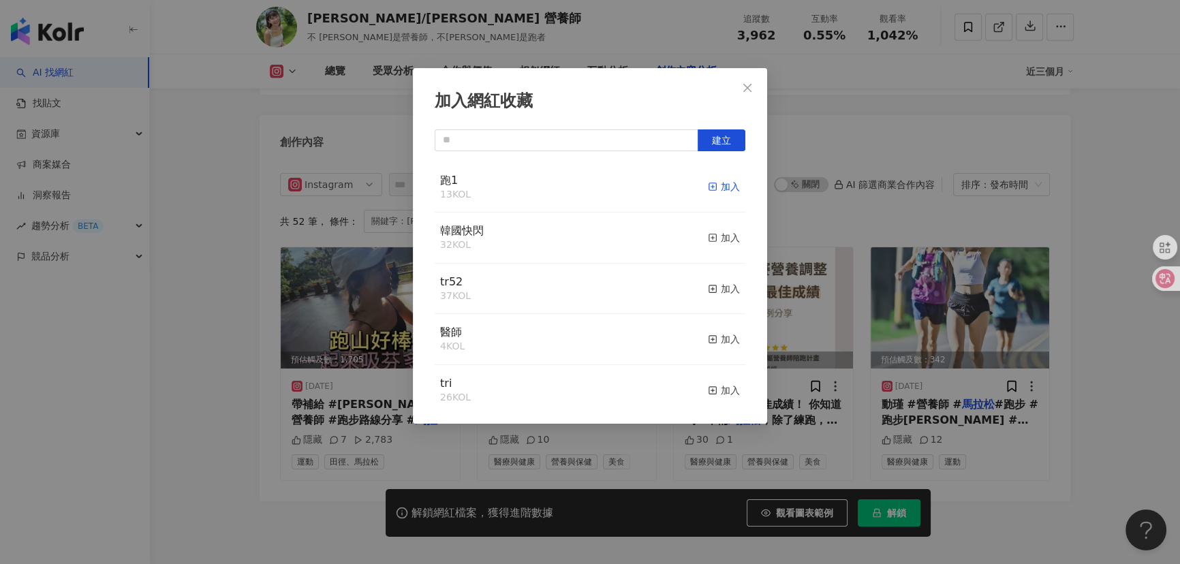
click at [712, 183] on div "加入" at bounding box center [724, 186] width 32 height 15
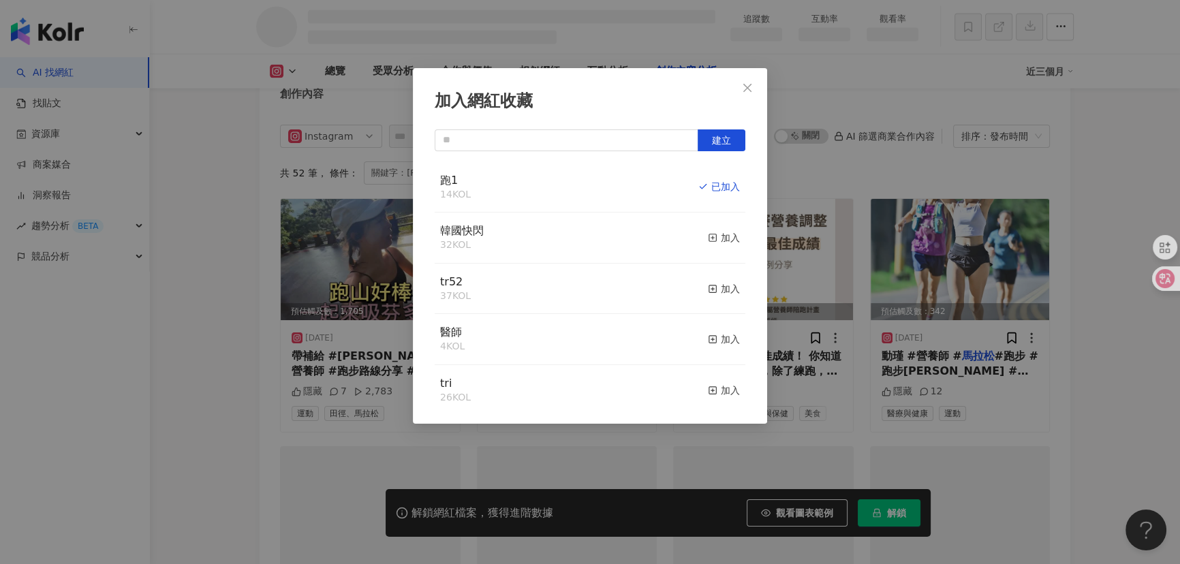
scroll to position [3639, 0]
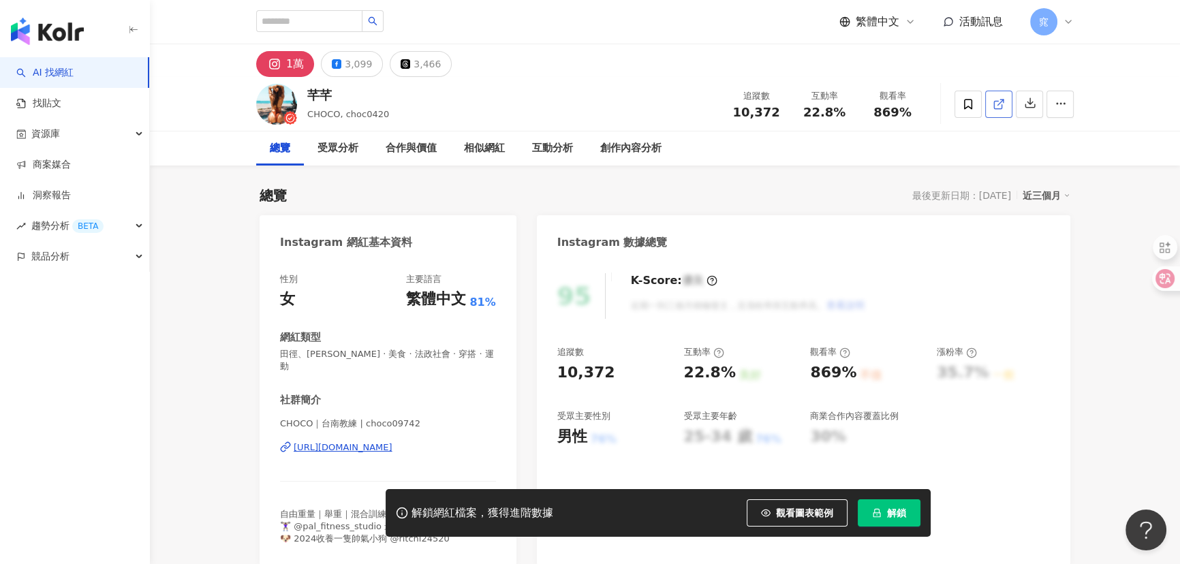
click at [1003, 109] on icon at bounding box center [998, 104] width 12 height 12
click at [968, 100] on icon at bounding box center [968, 104] width 12 height 12
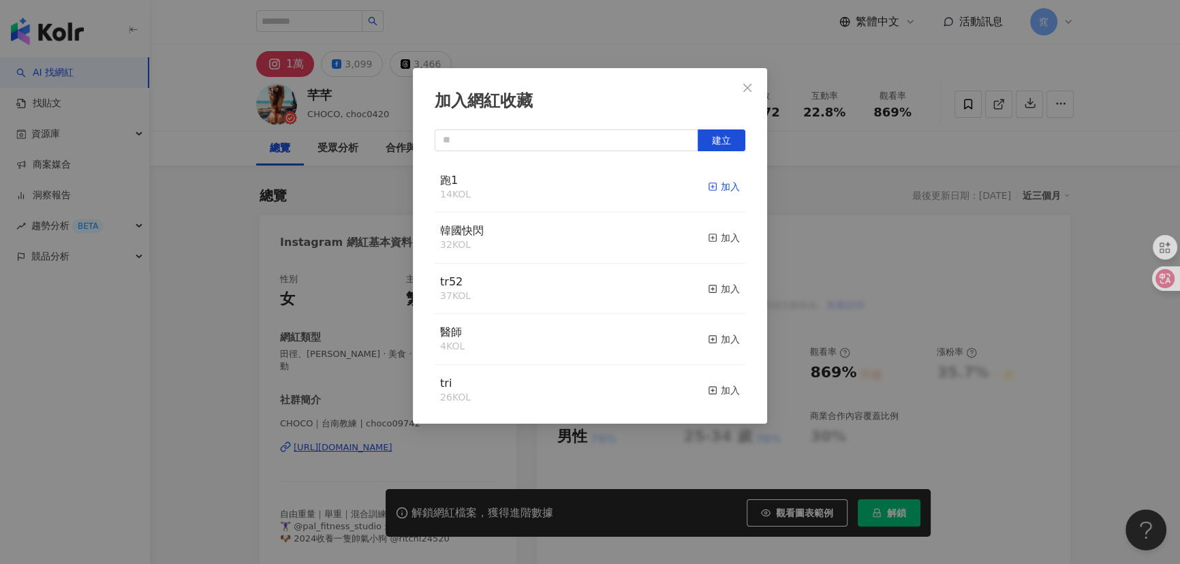
click at [709, 190] on rect "button" at bounding box center [712, 186] width 7 height 7
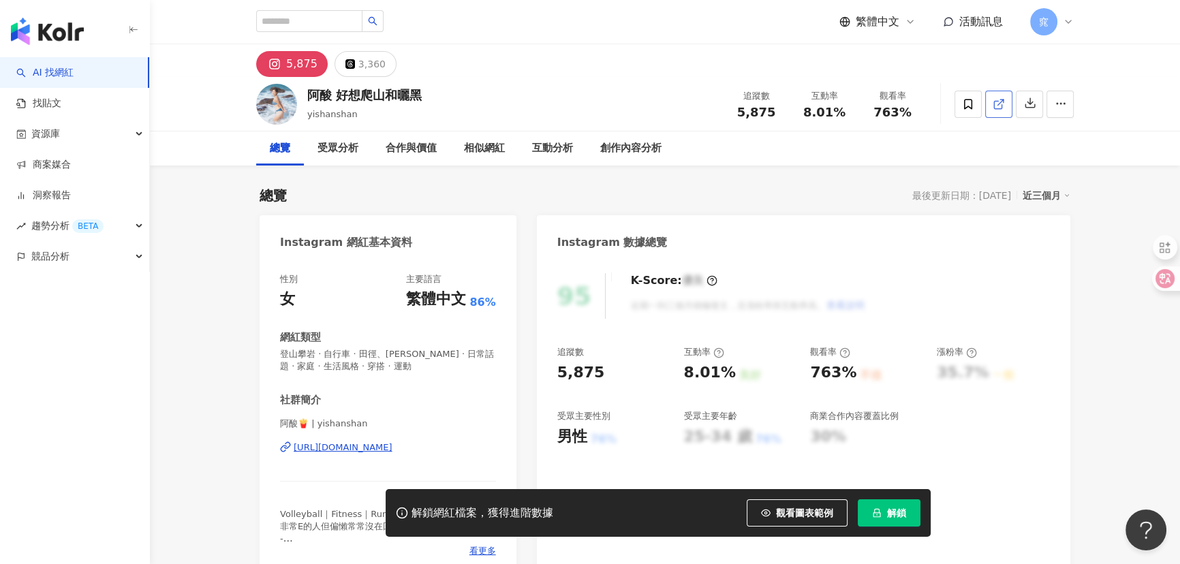
click at [1001, 102] on icon at bounding box center [998, 104] width 12 height 12
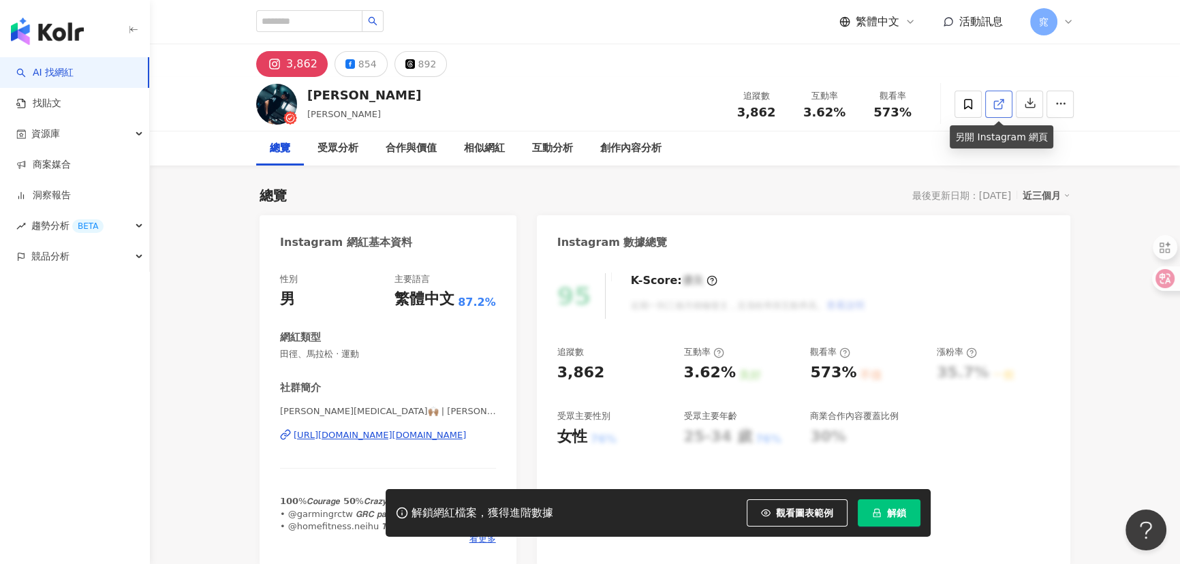
click at [1002, 97] on span at bounding box center [998, 104] width 12 height 14
click at [967, 103] on icon at bounding box center [968, 104] width 12 height 12
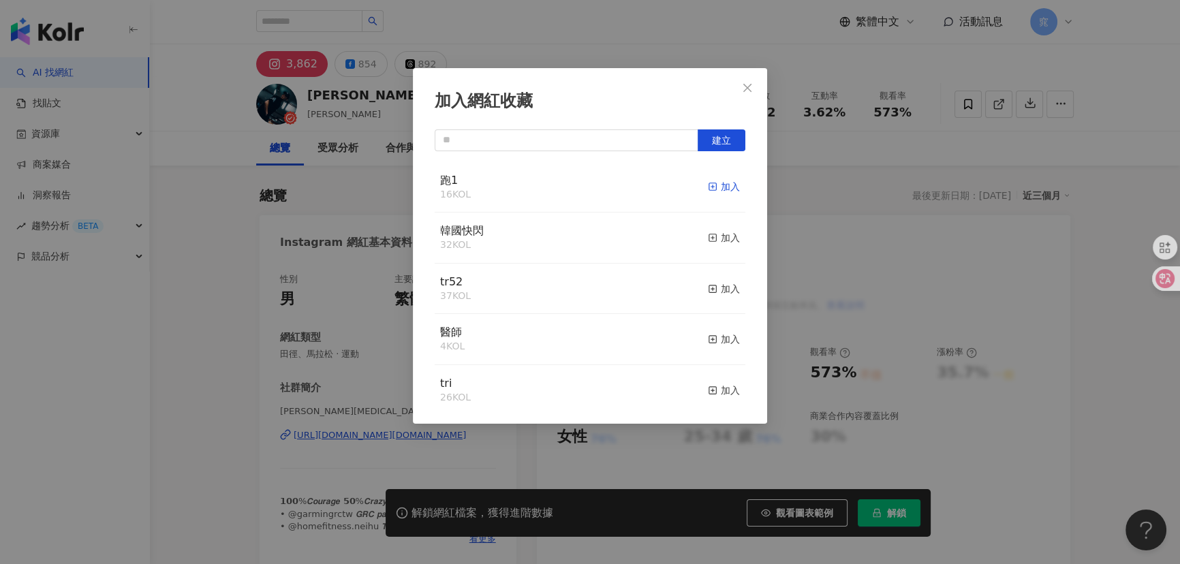
click at [712, 186] on line "button" at bounding box center [712, 186] width 0 height 3
click at [747, 92] on icon "close" at bounding box center [747, 87] width 11 height 11
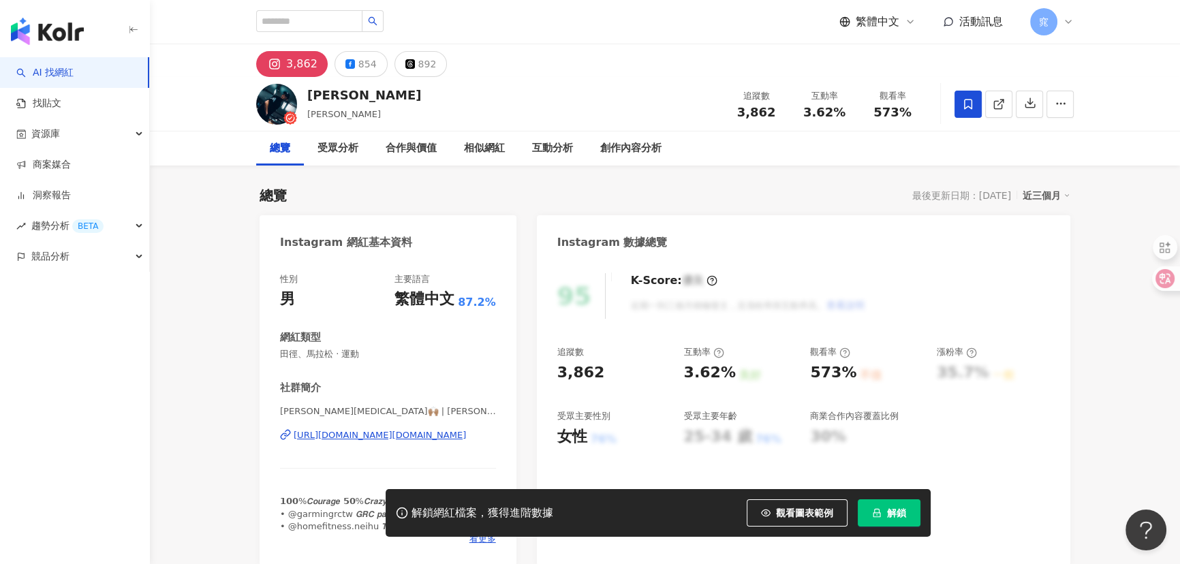
click at [969, 109] on icon at bounding box center [968, 104] width 12 height 12
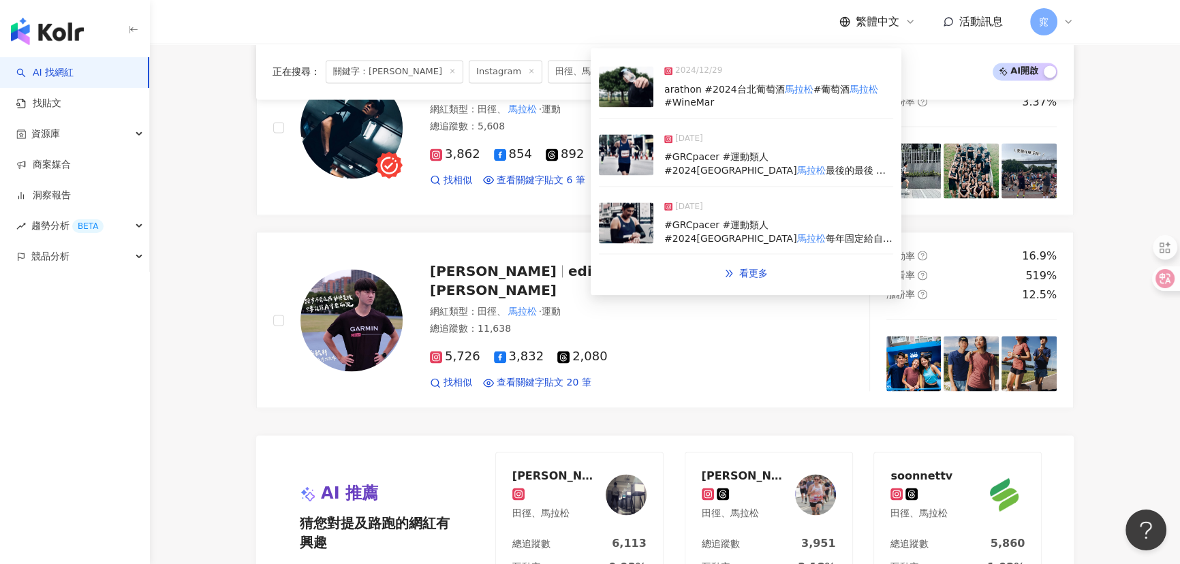
scroll to position [2477, 0]
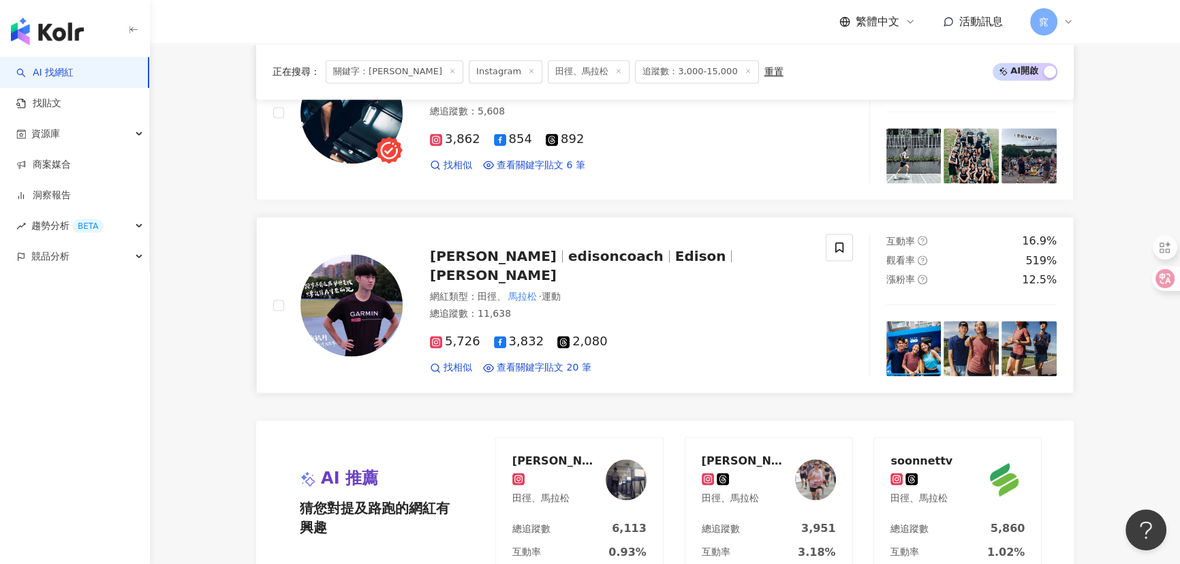
click at [514, 259] on span "[PERSON_NAME]" at bounding box center [493, 256] width 127 height 16
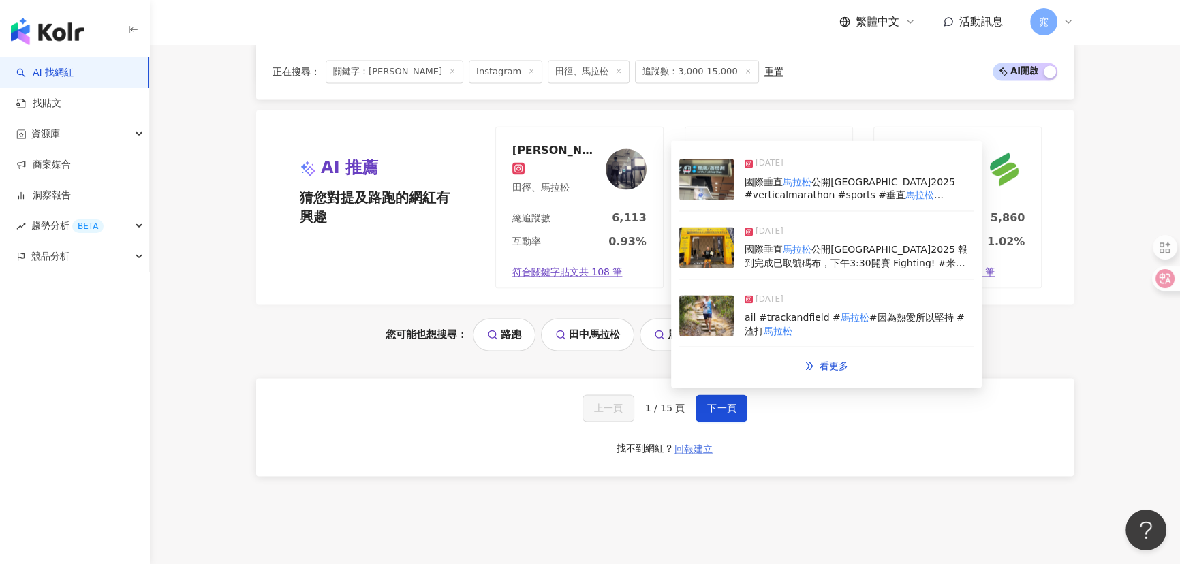
scroll to position [2848, 0]
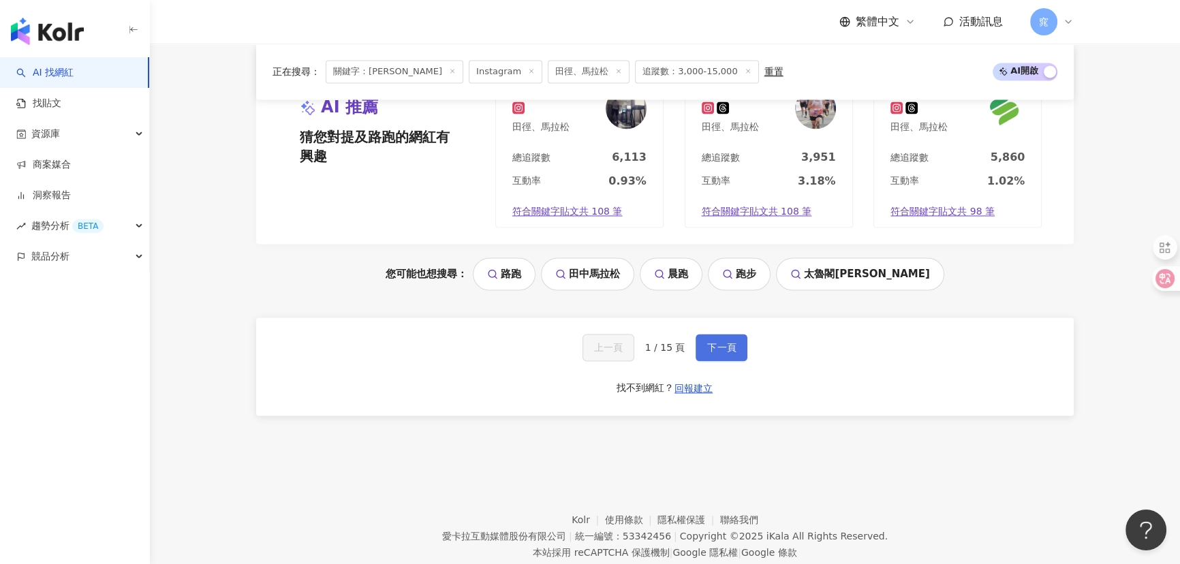
click at [711, 342] on span "下一頁" at bounding box center [721, 347] width 29 height 11
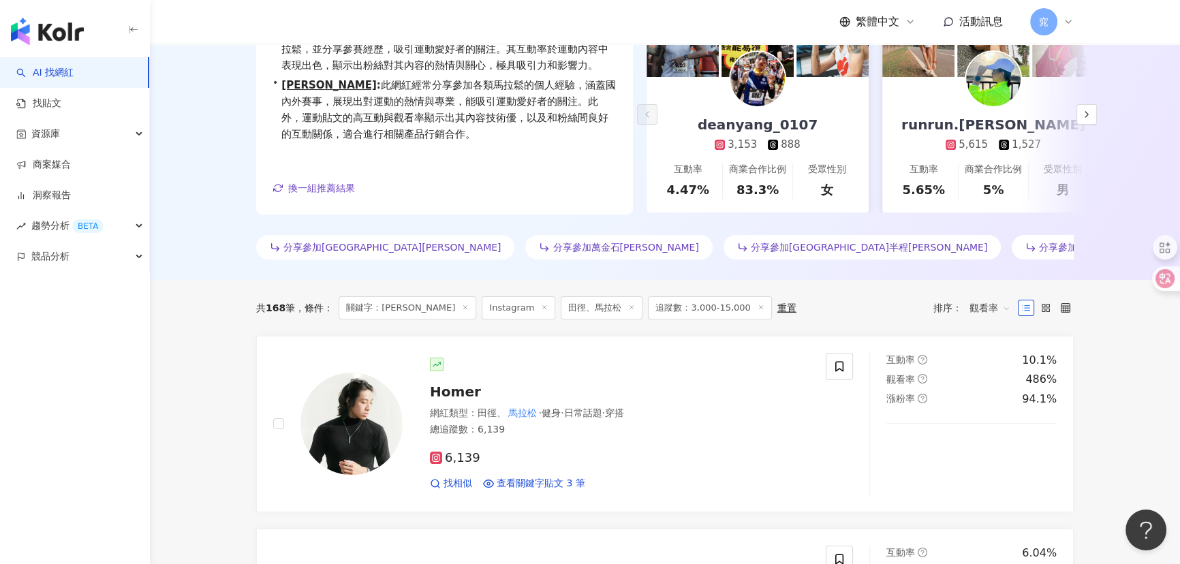
scroll to position [309, 0]
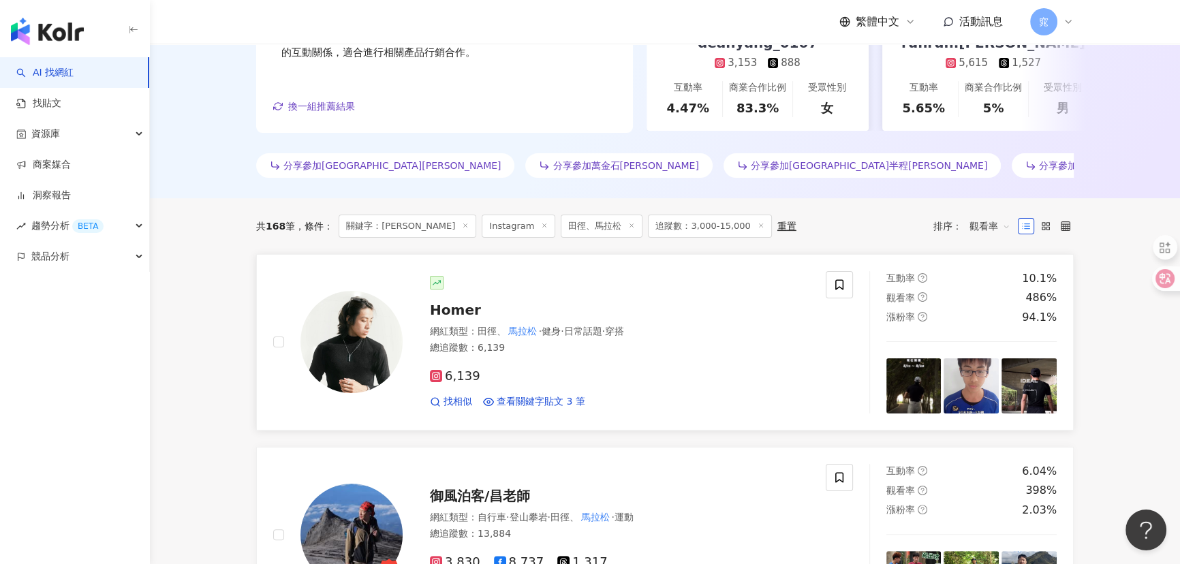
click at [459, 314] on span "Homer" at bounding box center [455, 310] width 51 height 16
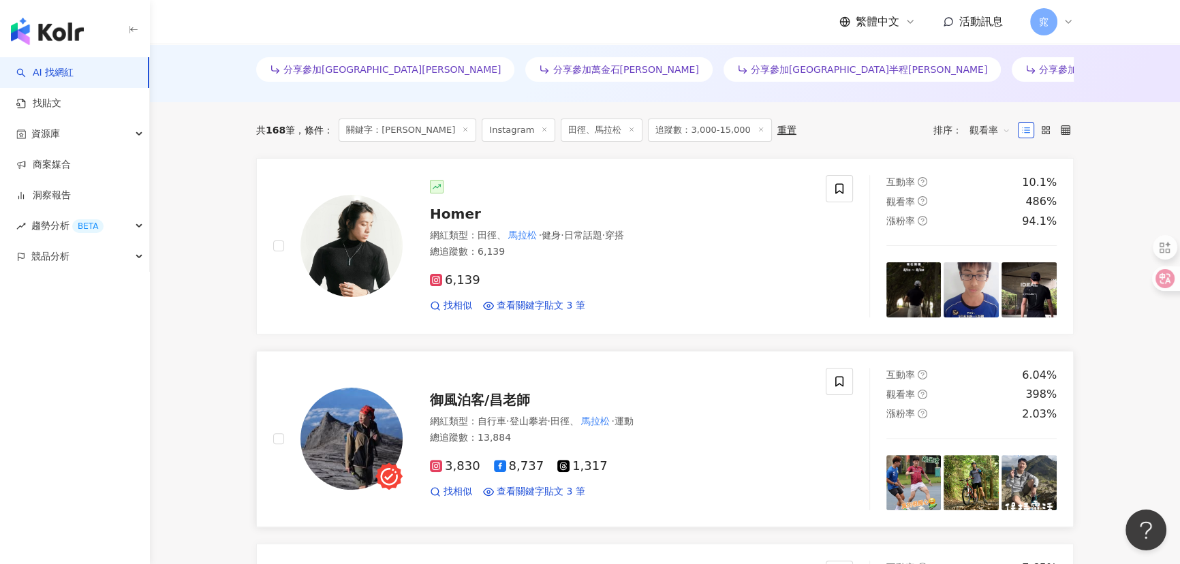
scroll to position [557, 0]
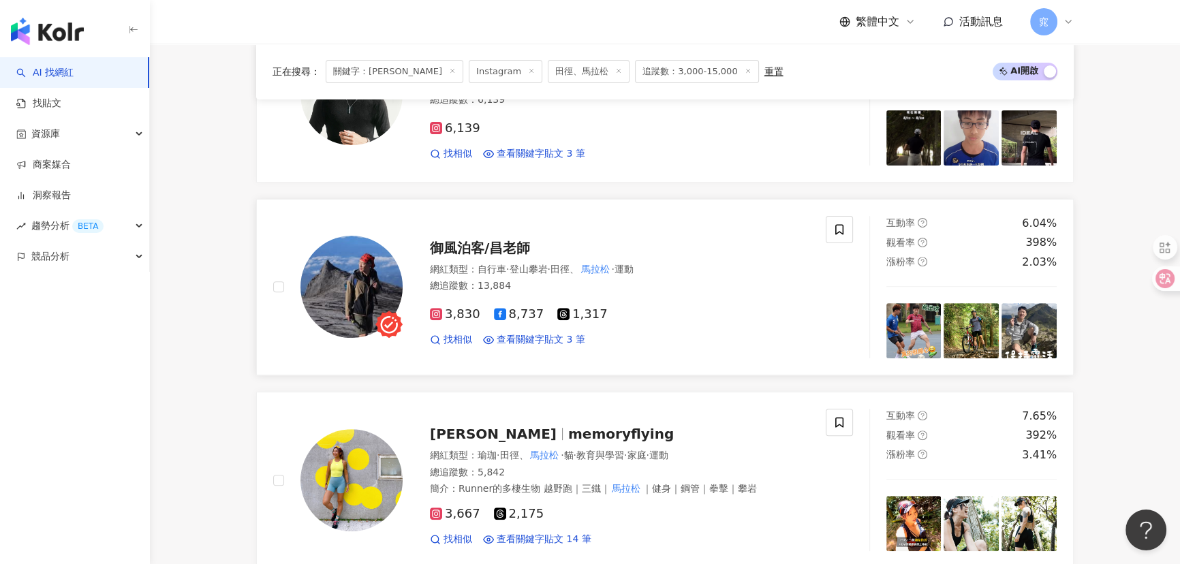
click at [480, 234] on div "御風泊客/昌老師 網紅類型 ： 自行車 · 登山攀岩 · 田徑、 馬拉松 · 運動 總追蹤數 ： 13,884 3,830 8,737 1,317 找相似 查…" at bounding box center [606, 287] width 407 height 119
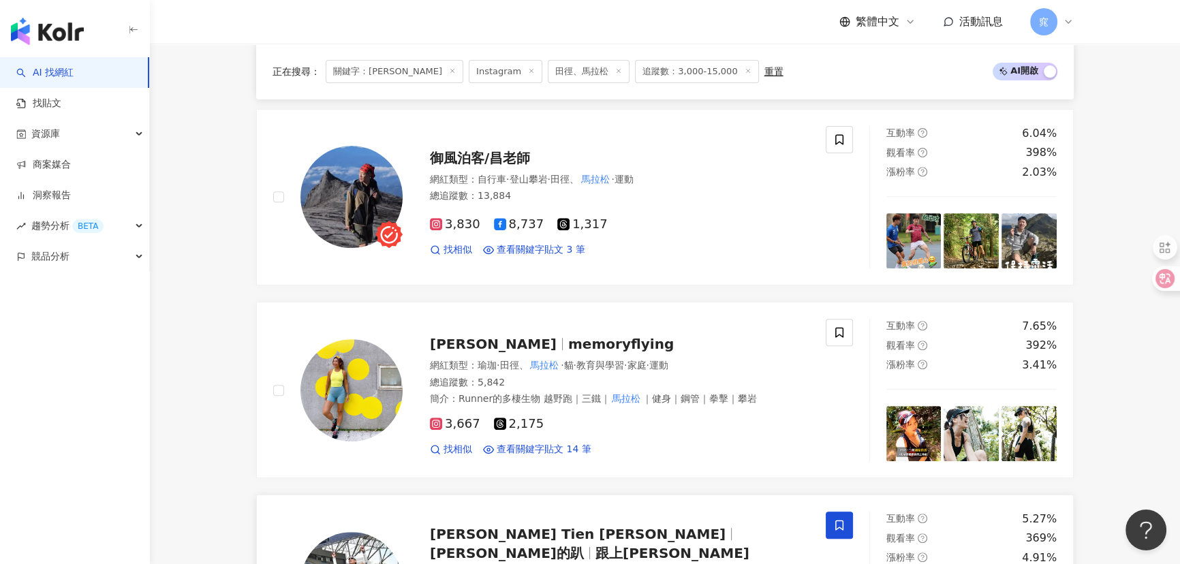
scroll to position [804, 0]
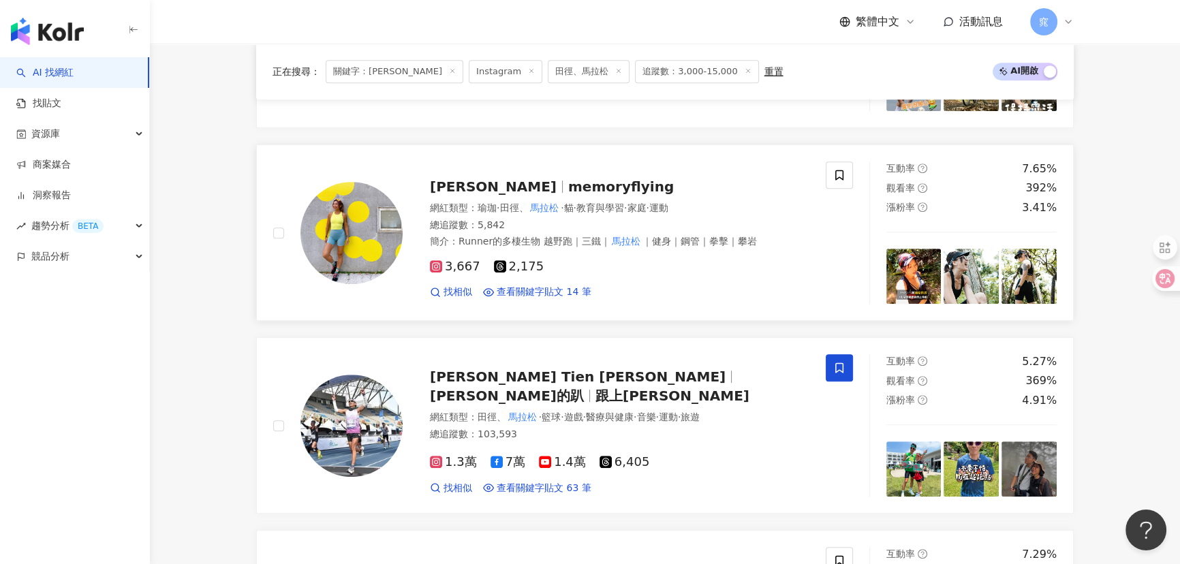
click at [568, 185] on span "memoryflying" at bounding box center [621, 186] width 106 height 16
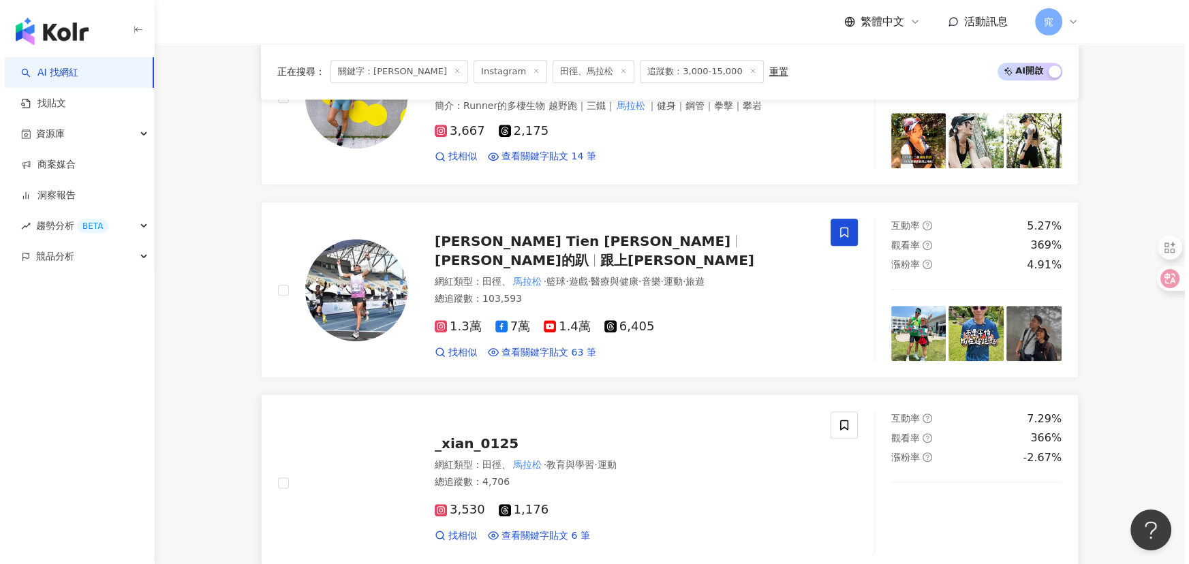
scroll to position [1114, 0]
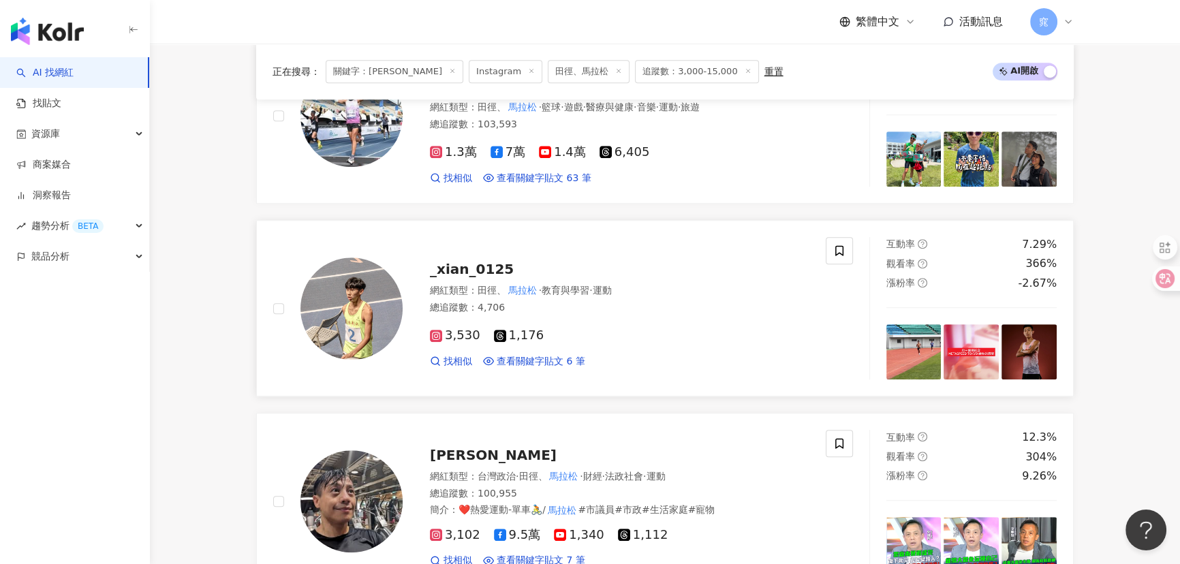
click at [480, 266] on span "_xian_0125" at bounding box center [472, 269] width 84 height 16
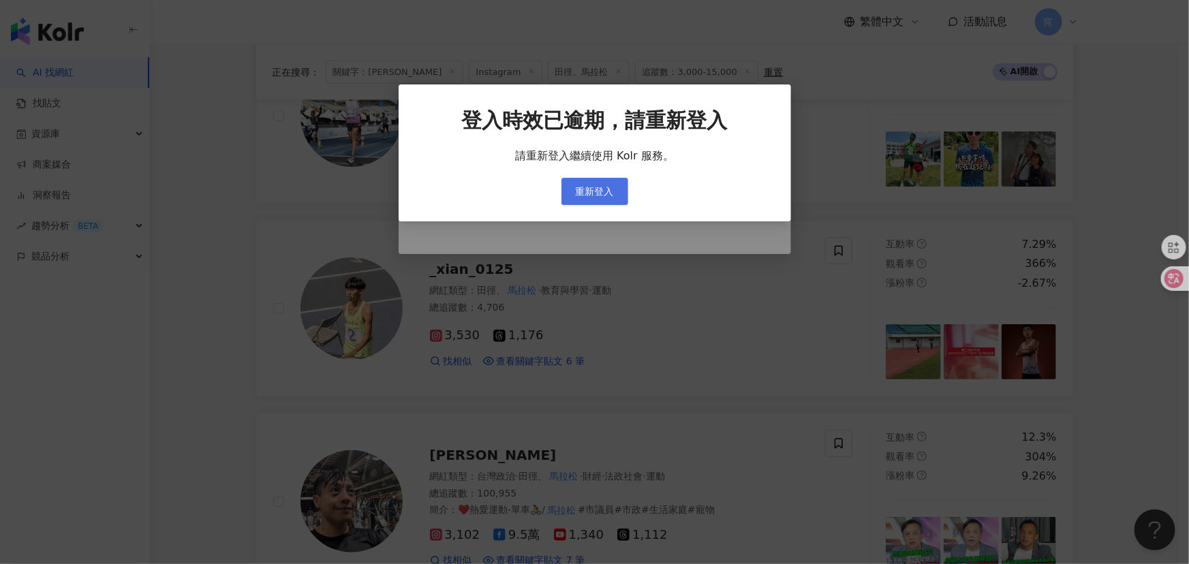
click at [601, 190] on span "重新登入" at bounding box center [595, 191] width 38 height 11
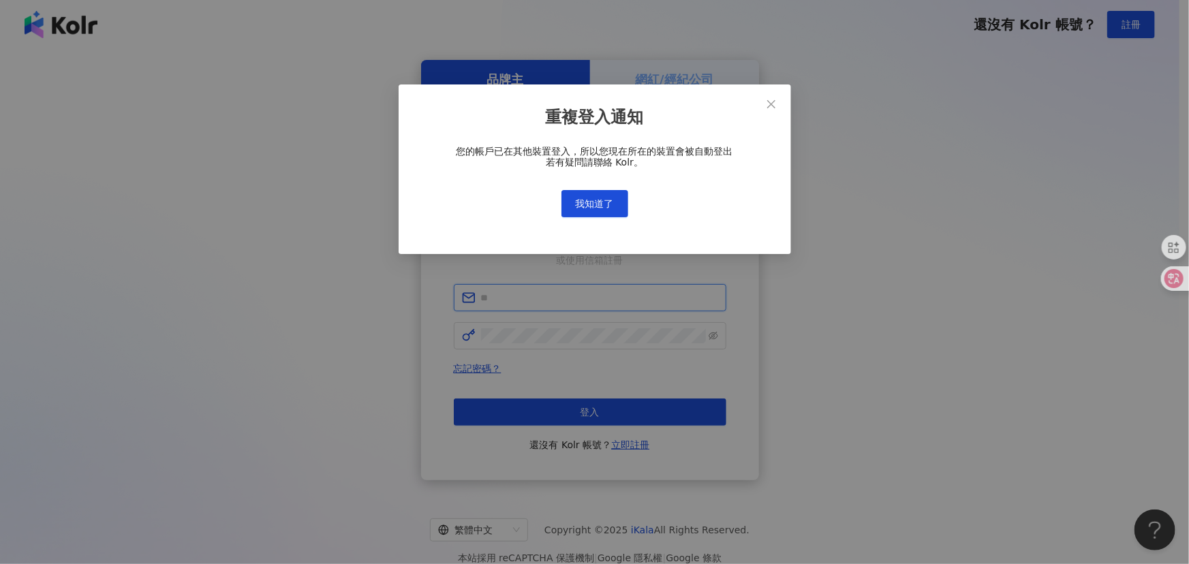
type input "**********"
click at [590, 187] on div "您的帳戶已在其他裝置登入，所以您現在所在的裝置會被自動登出 若有疑問請聯絡 Kolr。 我知道了" at bounding box center [594, 182] width 349 height 72
click at [596, 198] on span "我知道了" at bounding box center [595, 203] width 38 height 11
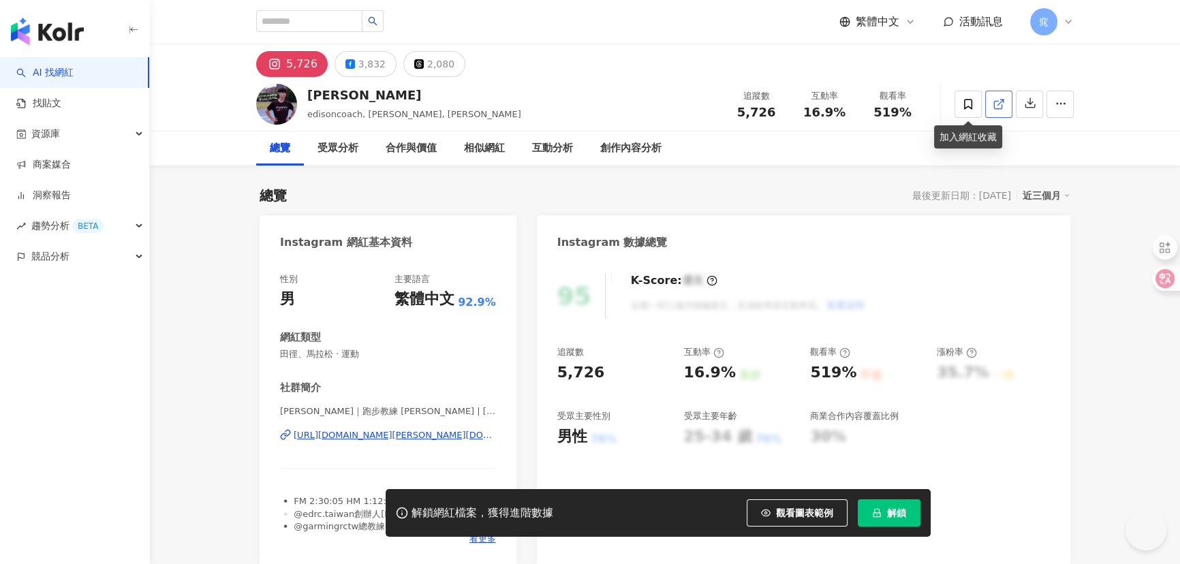
click at [997, 102] on icon at bounding box center [998, 104] width 12 height 12
click at [973, 105] on icon at bounding box center [968, 104] width 12 height 12
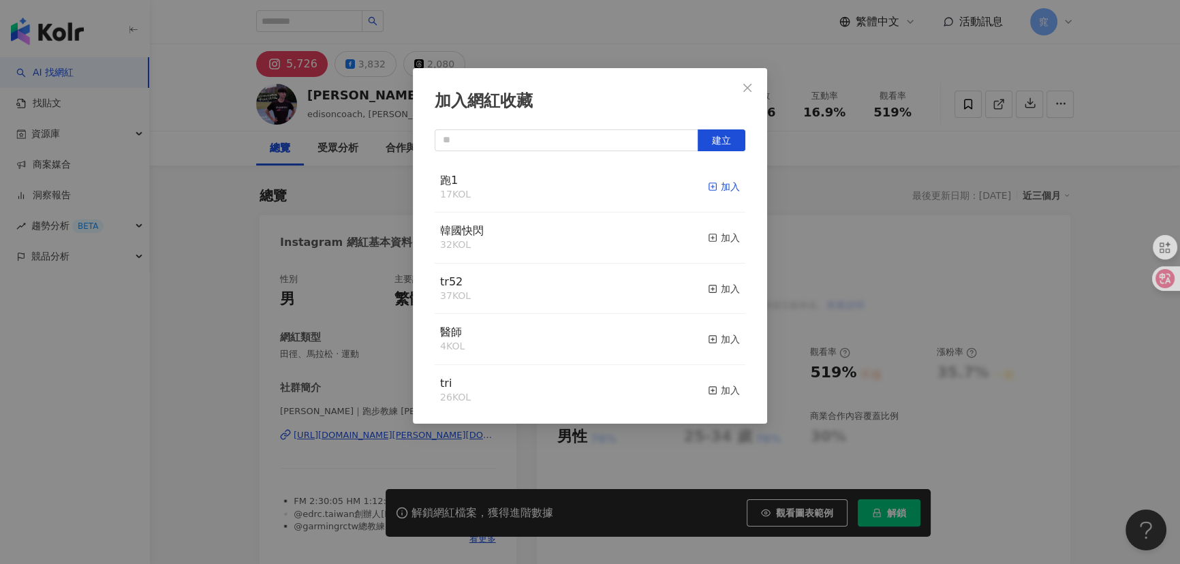
click at [718, 184] on div "加入" at bounding box center [724, 186] width 32 height 15
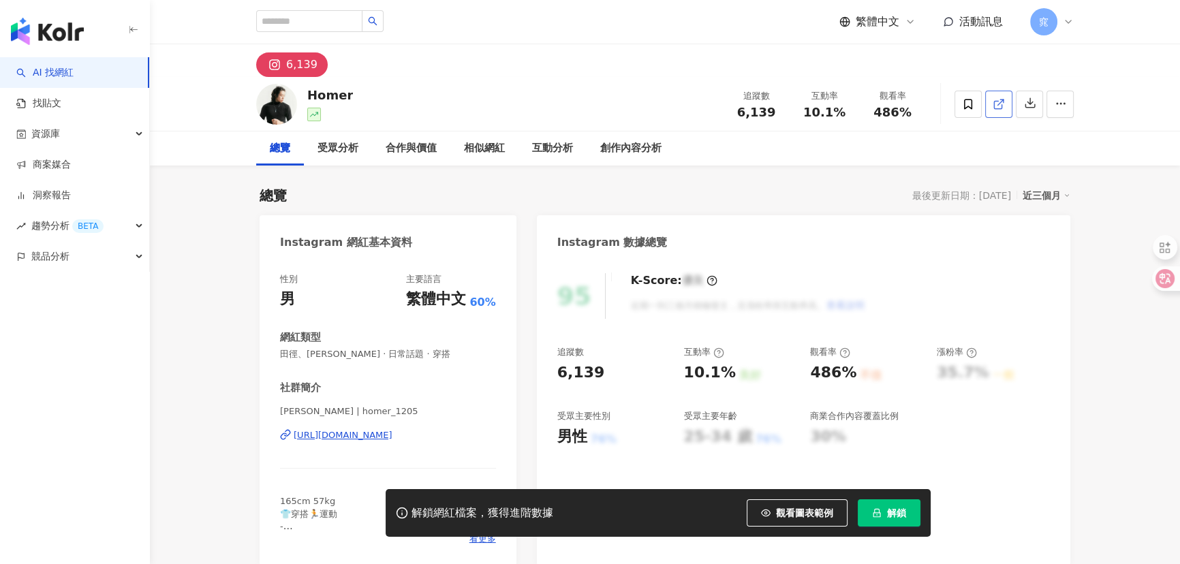
click at [999, 106] on icon at bounding box center [998, 104] width 12 height 12
click at [964, 105] on icon at bounding box center [968, 104] width 8 height 10
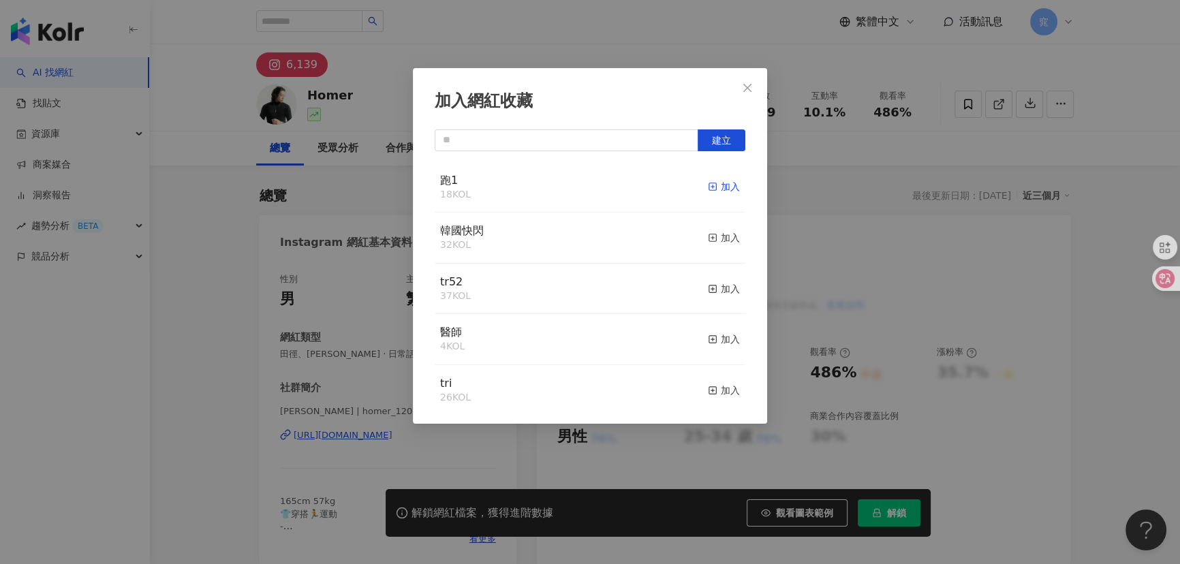
click at [708, 182] on icon "button" at bounding box center [713, 187] width 10 height 10
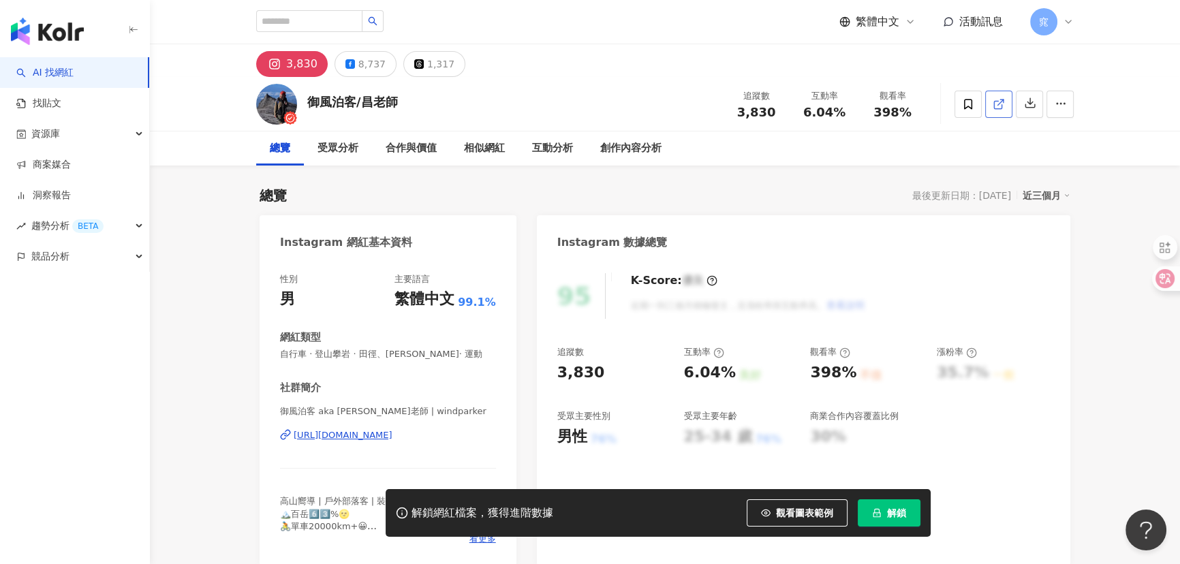
drag, startPoint x: 967, startPoint y: 79, endPoint x: 994, endPoint y: 109, distance: 40.5
click at [994, 109] on icon at bounding box center [998, 104] width 12 height 12
click at [962, 101] on icon at bounding box center [968, 104] width 12 height 12
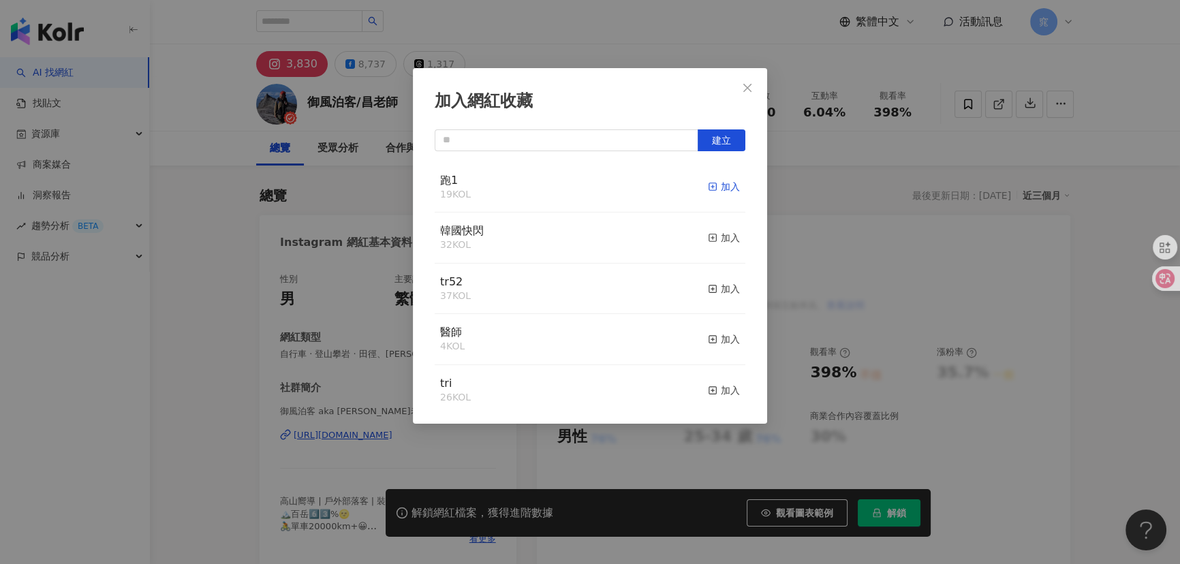
click at [718, 191] on div "加入" at bounding box center [724, 186] width 32 height 15
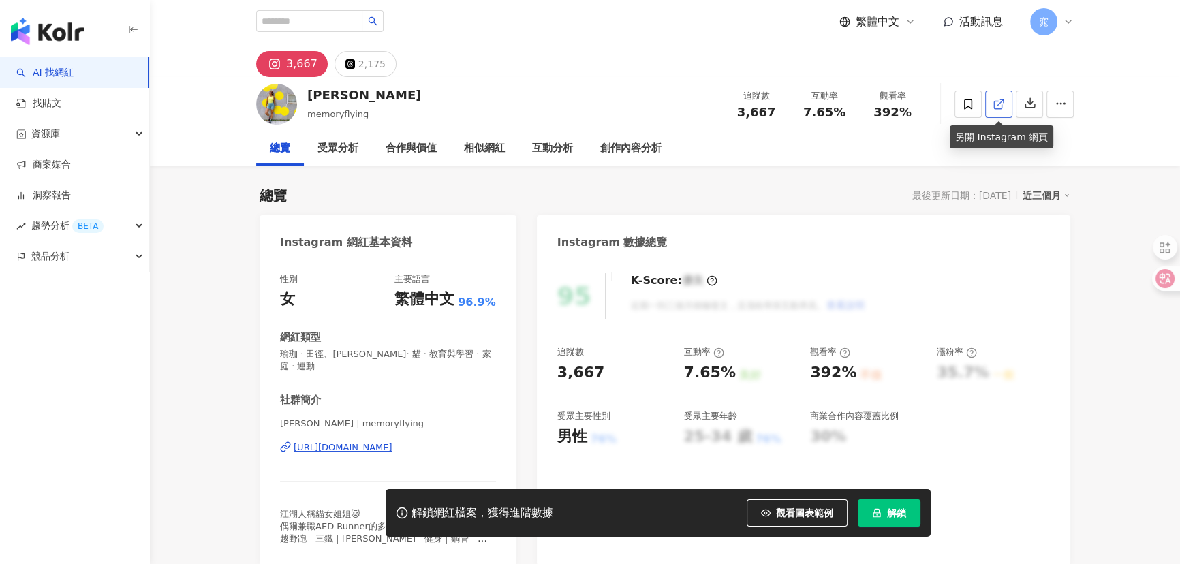
click at [1005, 102] on link at bounding box center [998, 104] width 27 height 27
click at [966, 103] on icon at bounding box center [968, 104] width 12 height 12
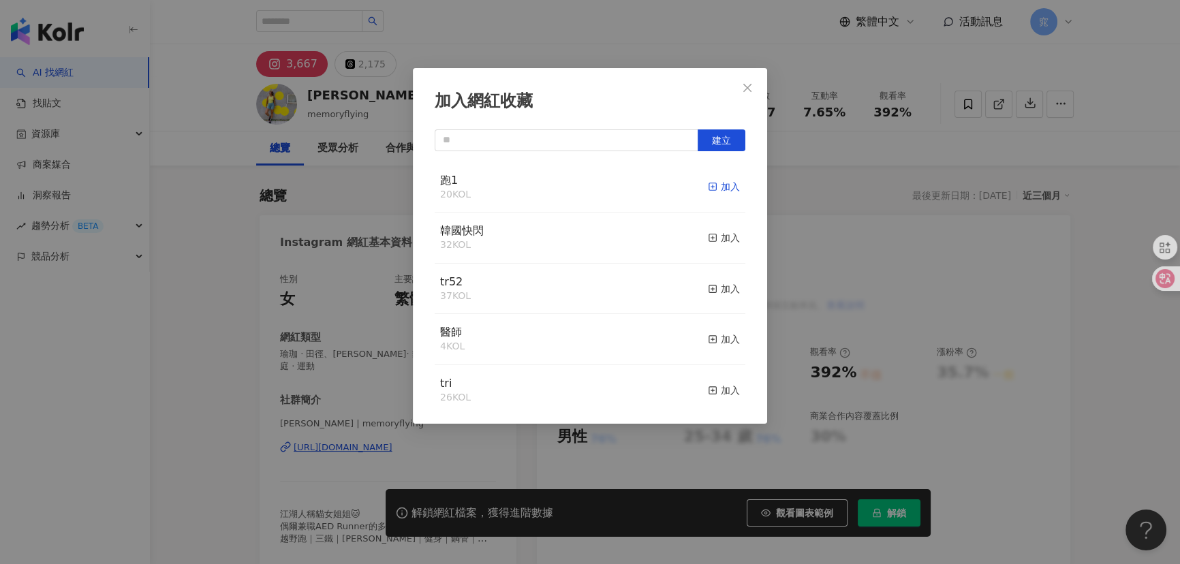
click at [721, 188] on div "加入" at bounding box center [724, 186] width 32 height 15
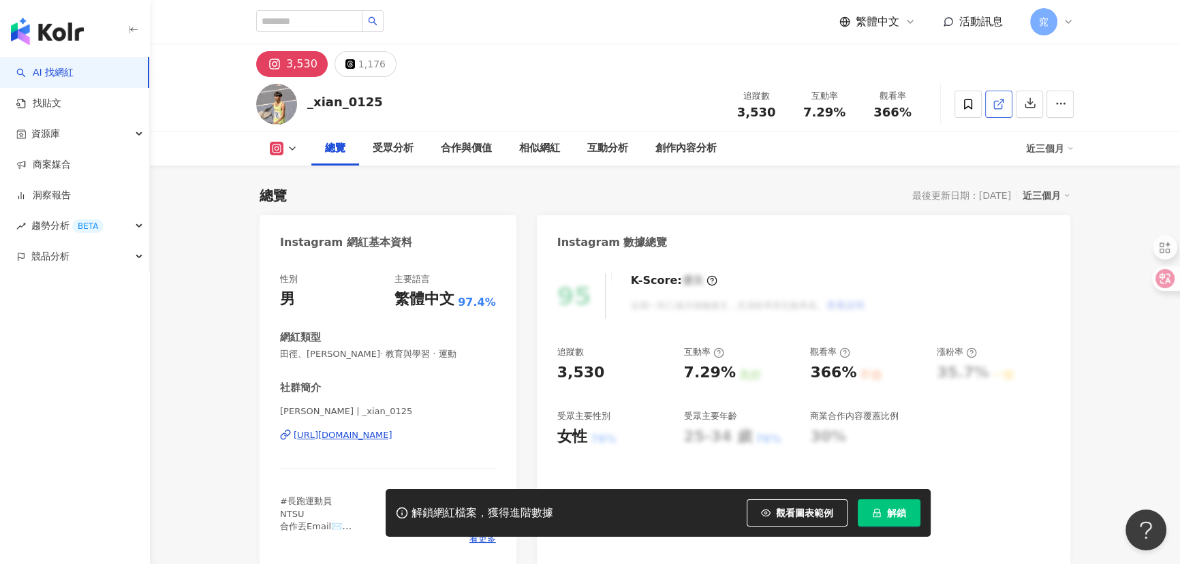
click at [1000, 104] on icon at bounding box center [998, 104] width 12 height 12
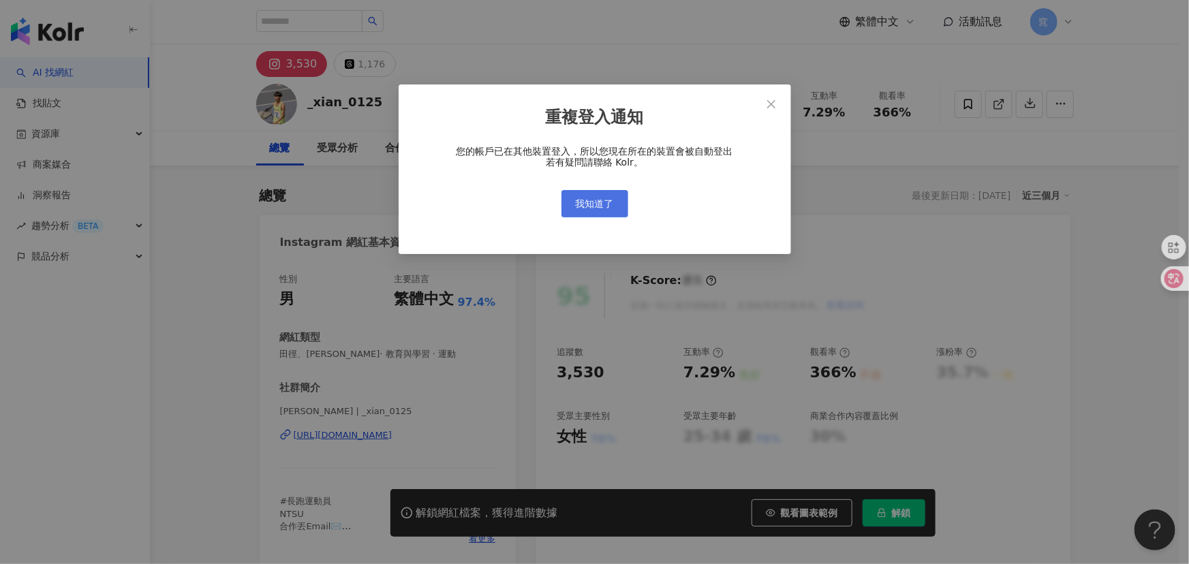
click at [608, 204] on span "我知道了" at bounding box center [595, 203] width 38 height 11
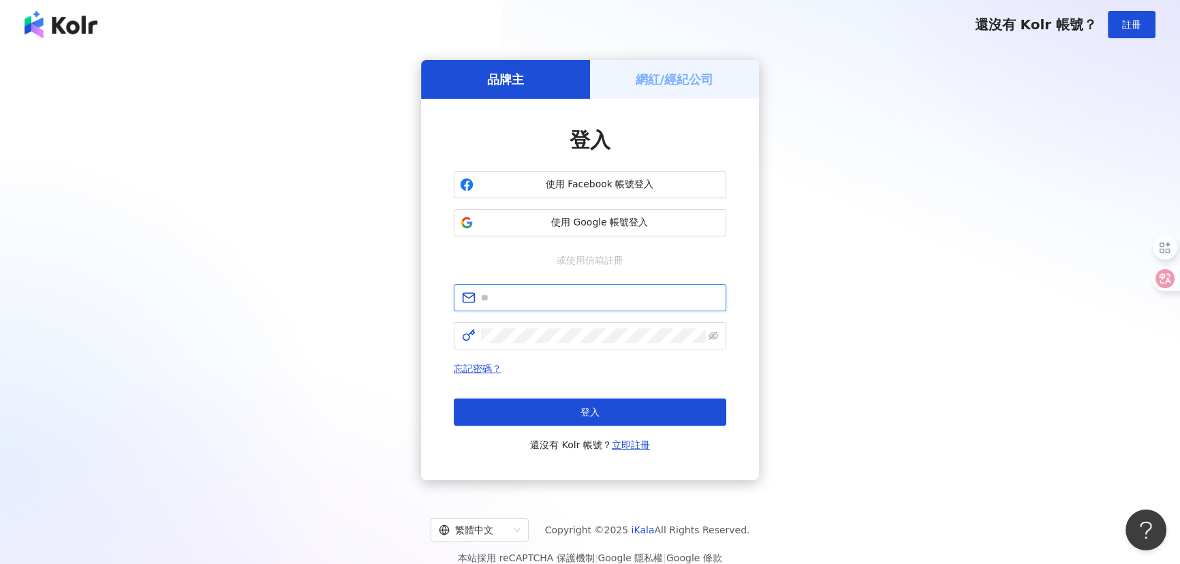
type input "**********"
